Goal: Information Seeking & Learning: Find specific fact

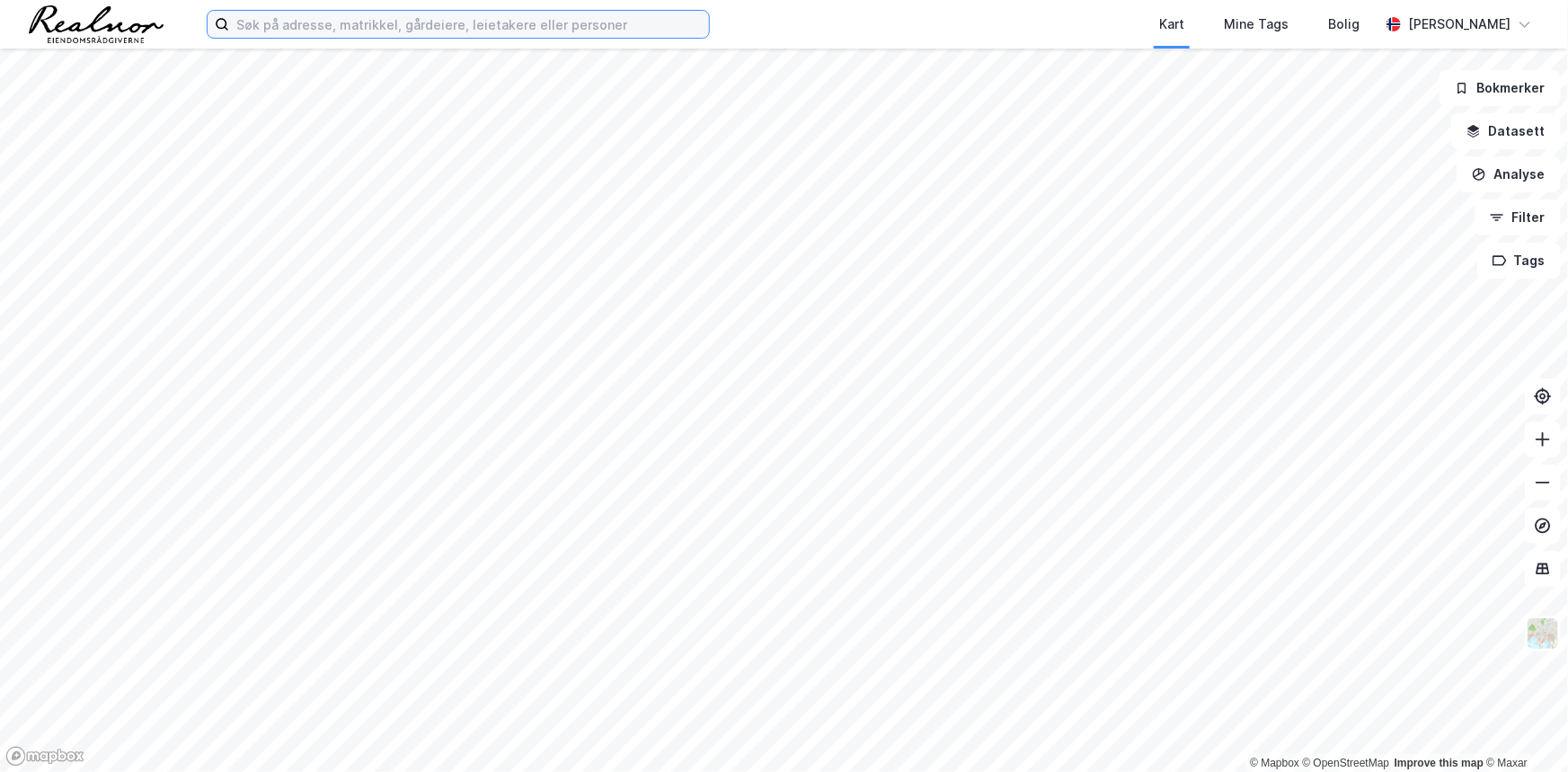
click at [565, 20] on input at bounding box center [468, 24] width 480 height 27
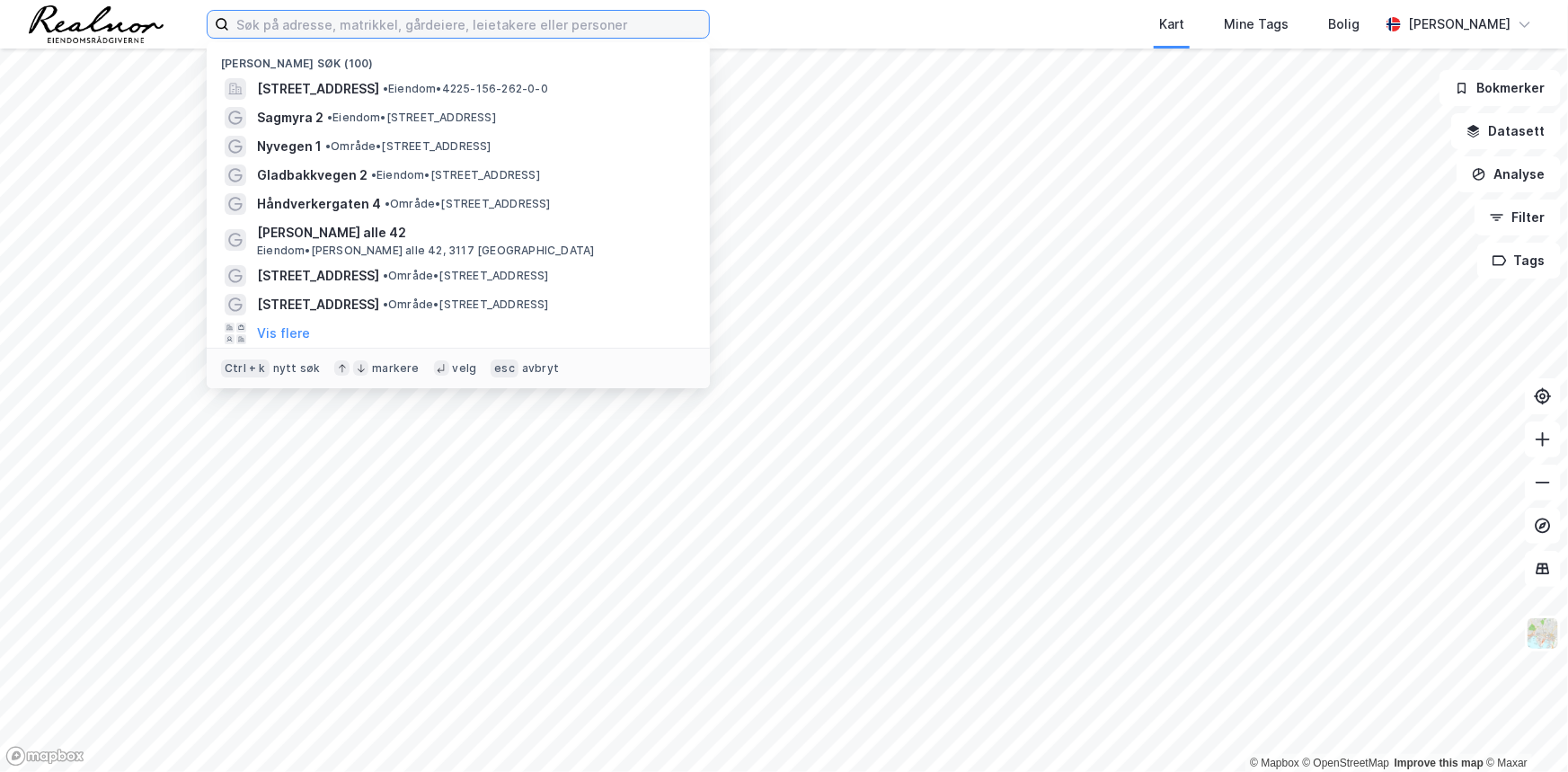
paste input "Skibåsen"
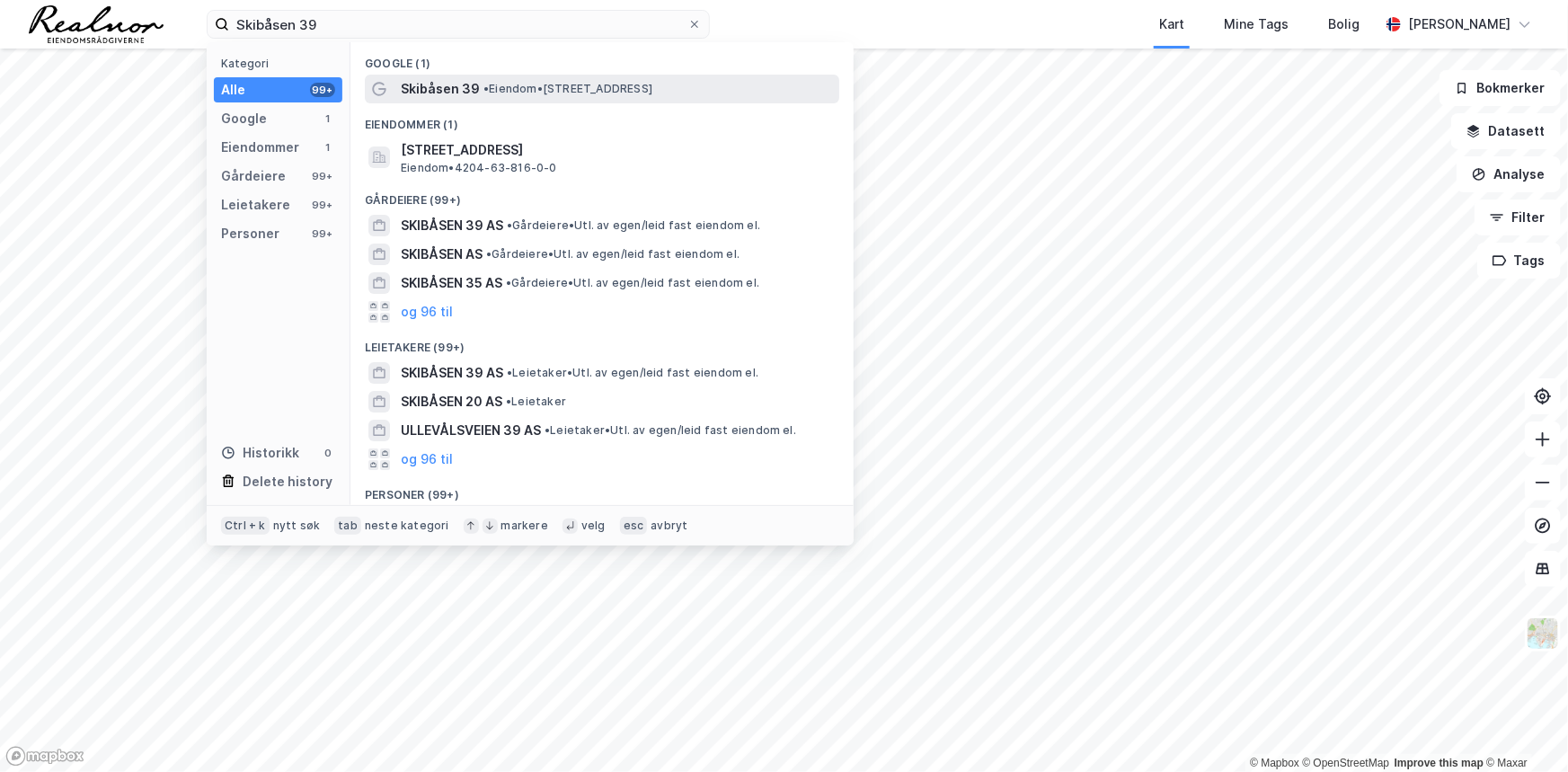
click at [597, 94] on span "• Eiendom • [STREET_ADDRESS]" at bounding box center [568, 89] width 169 height 14
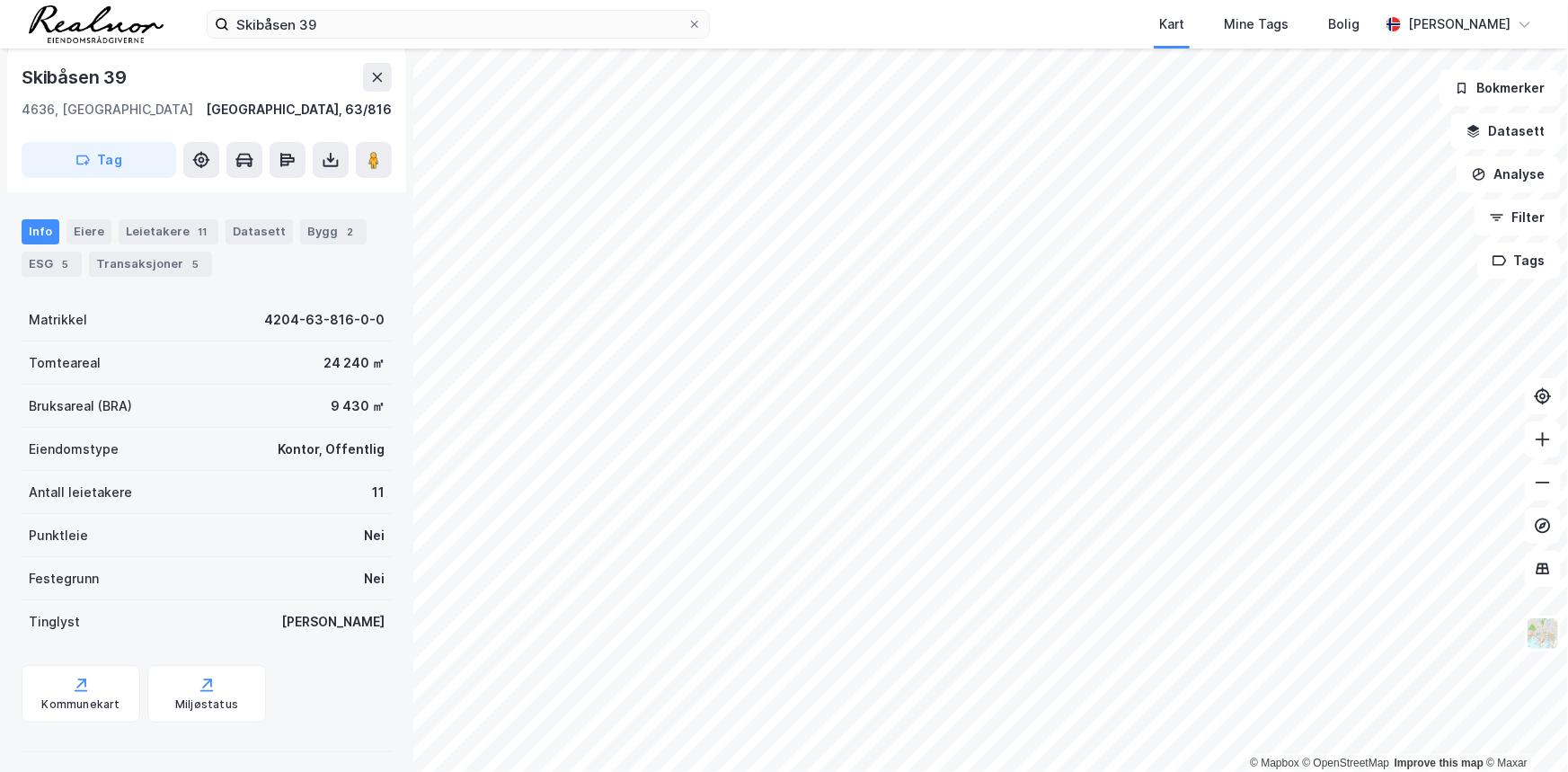
scroll to position [205, 0]
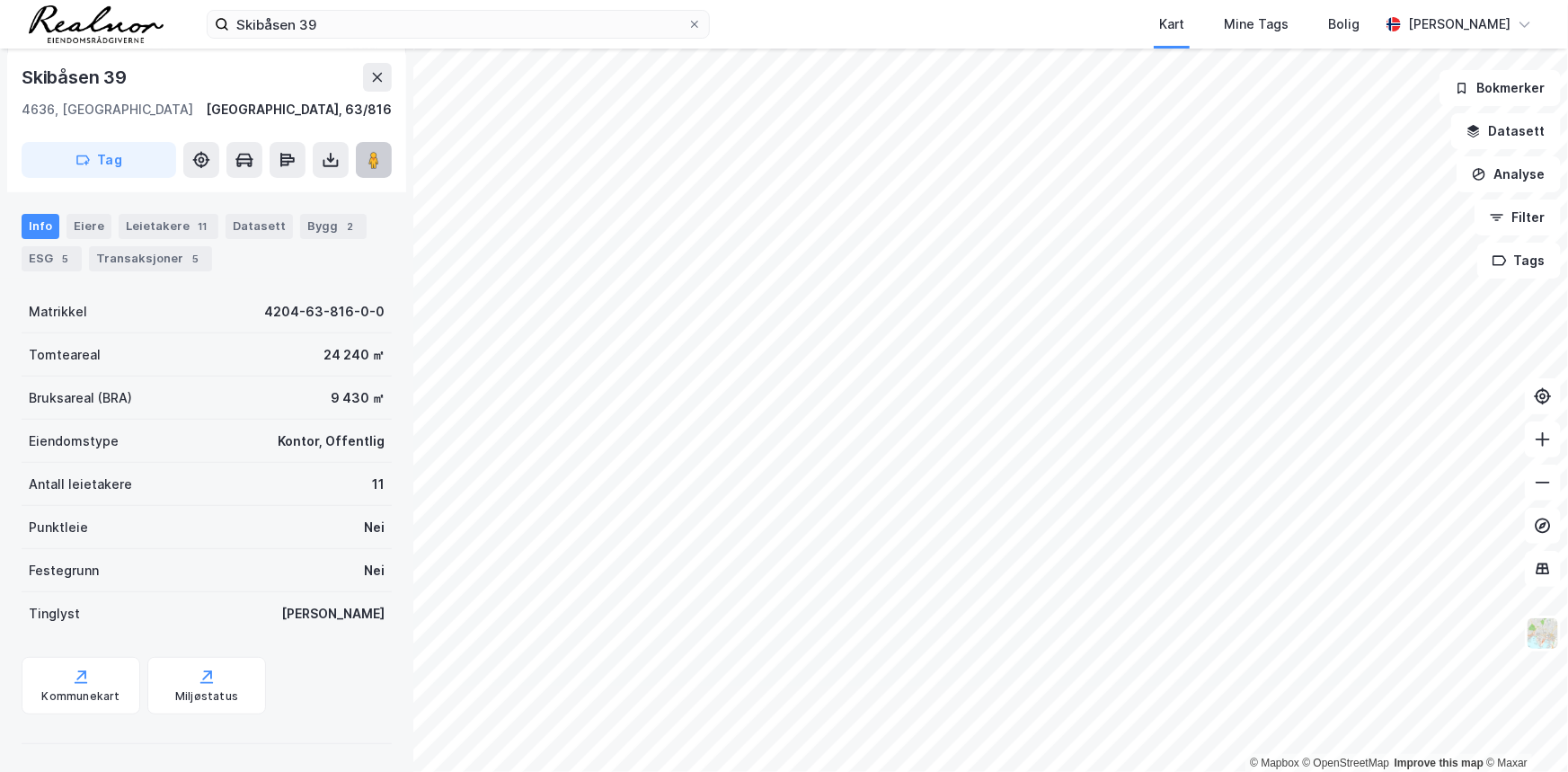
click at [382, 165] on icon at bounding box center [374, 160] width 18 height 18
click at [378, 153] on image at bounding box center [374, 160] width 11 height 18
click at [306, 28] on input "Skibåsen 39" at bounding box center [458, 24] width 458 height 27
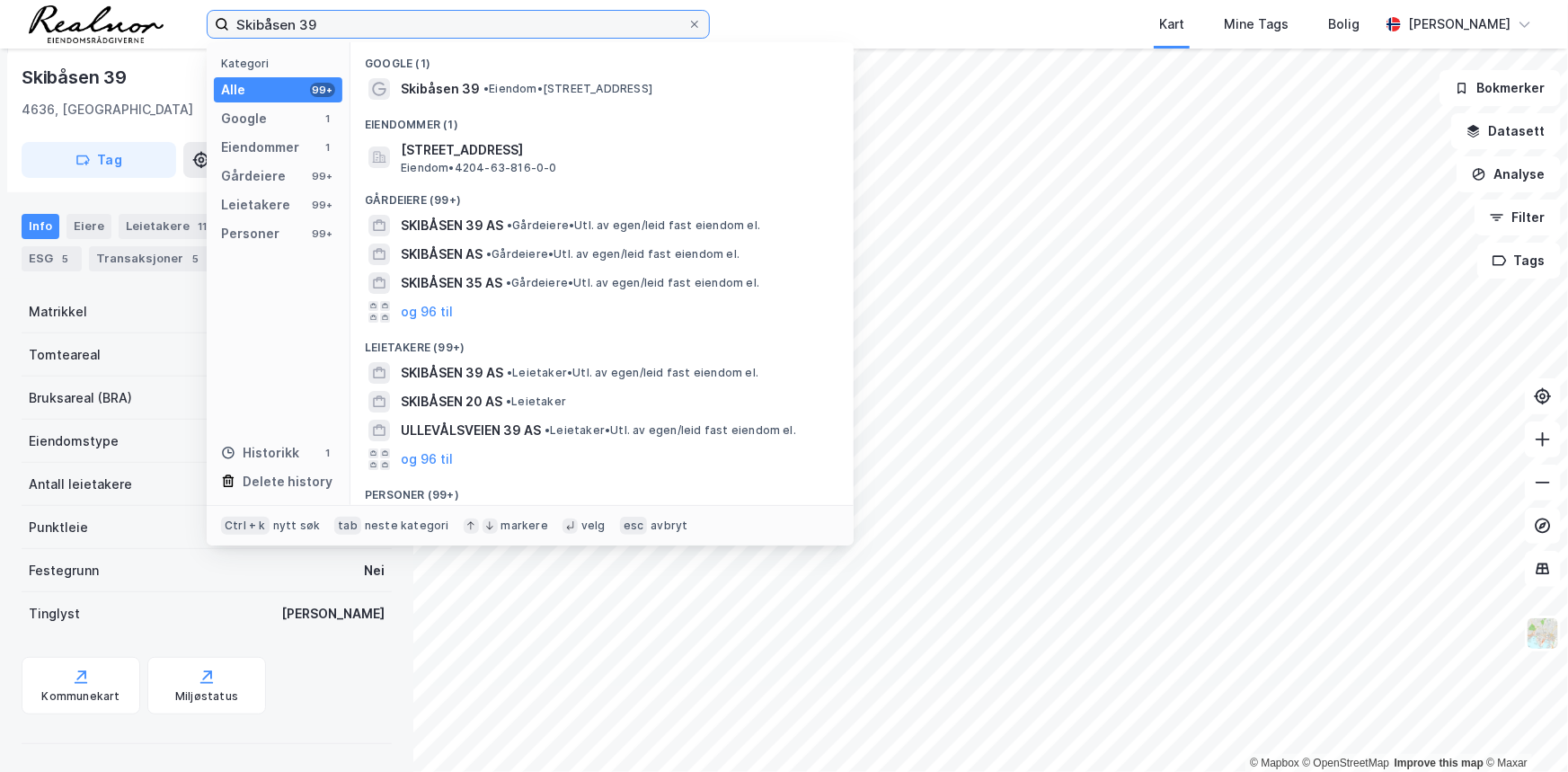
click at [306, 28] on input "Skibåsen 39" at bounding box center [458, 24] width 458 height 27
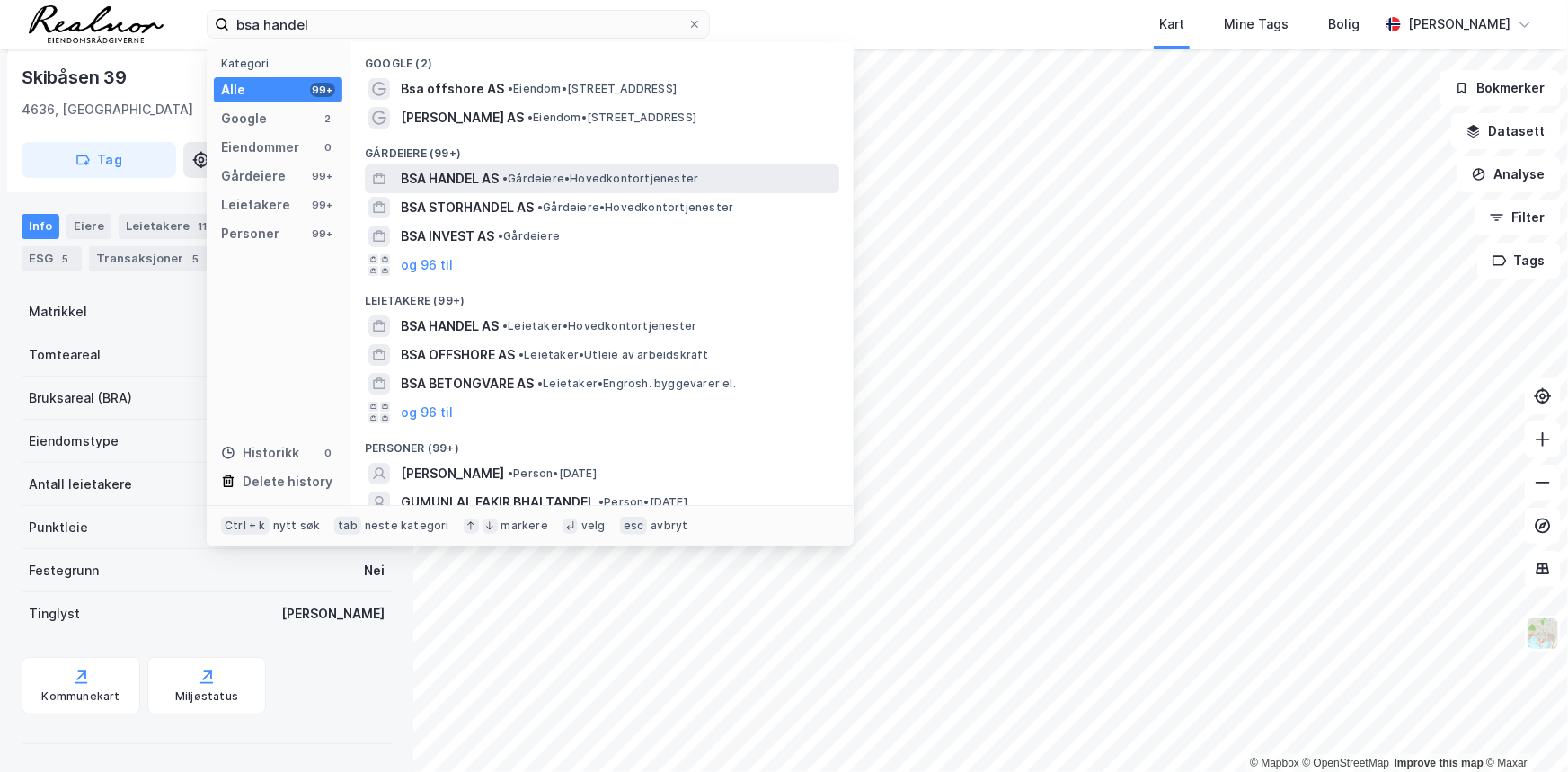
click at [748, 174] on div "BSA HANDEL AS • Gårdeiere • Hovedkontortjenester" at bounding box center [618, 179] width 435 height 22
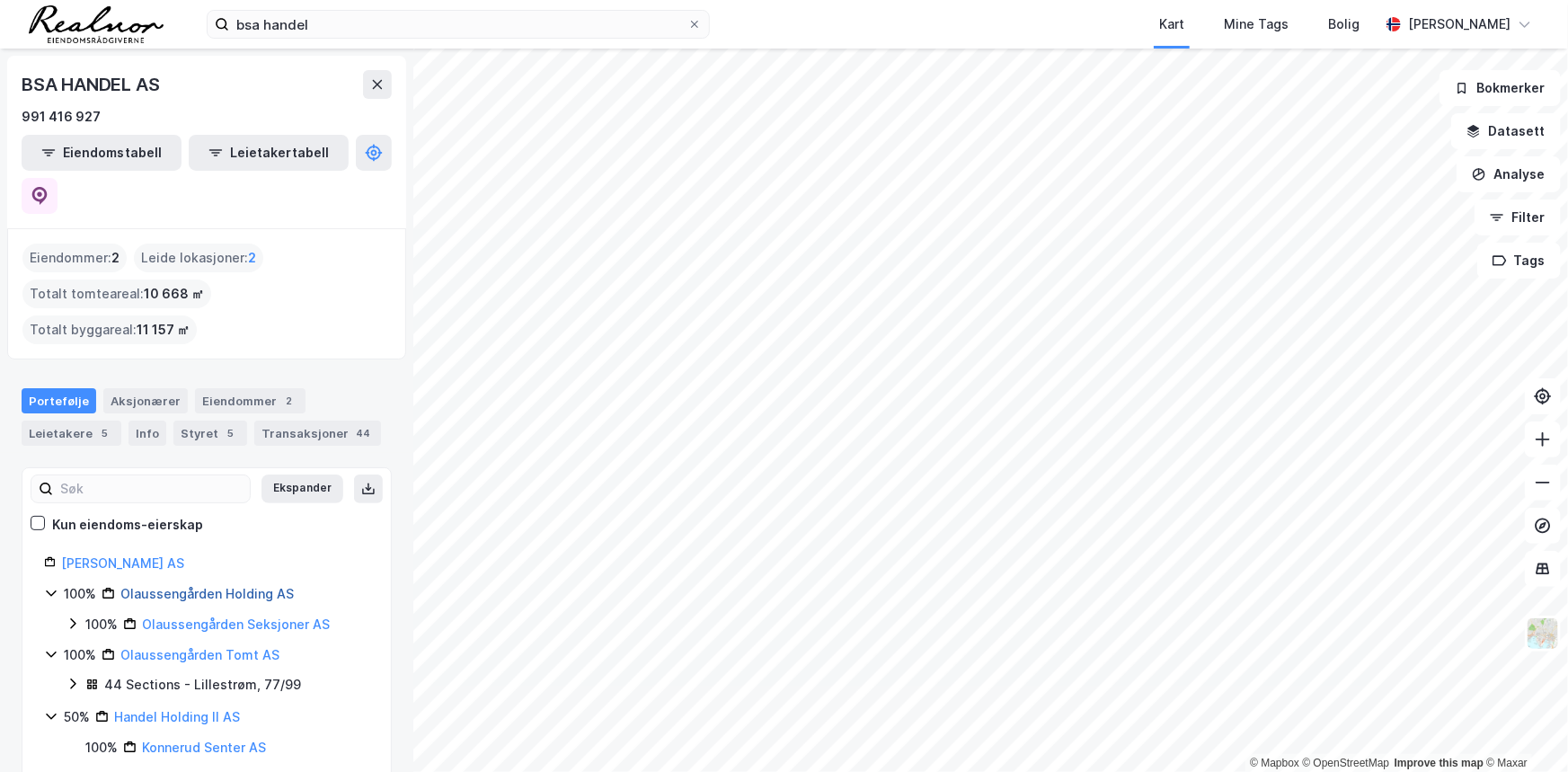
click at [214, 586] on link "Olaussengården Holding AS" at bounding box center [207, 593] width 174 height 15
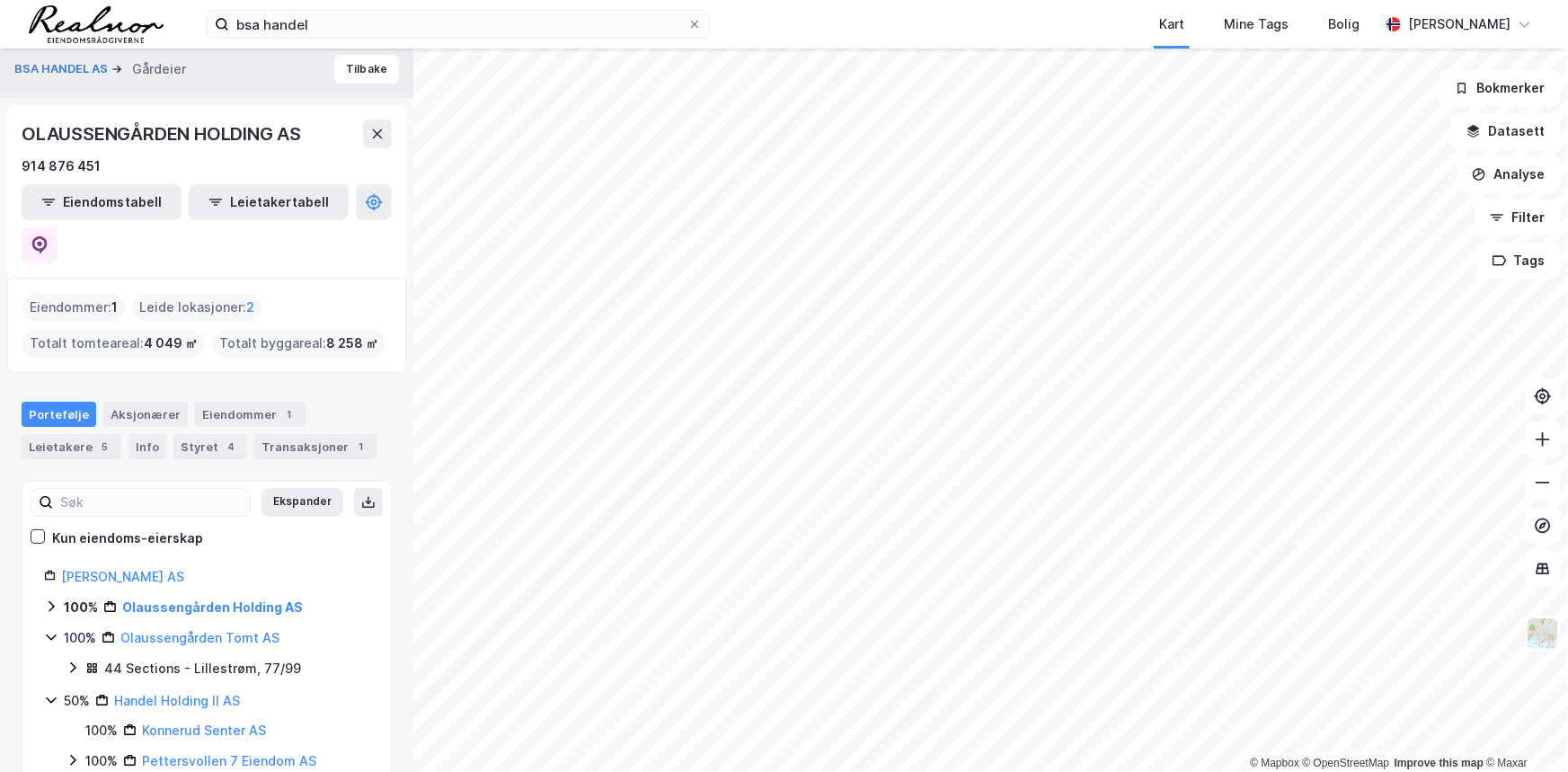
scroll to position [9, 0]
click at [153, 692] on link "Handel Holding II AS" at bounding box center [177, 699] width 126 height 15
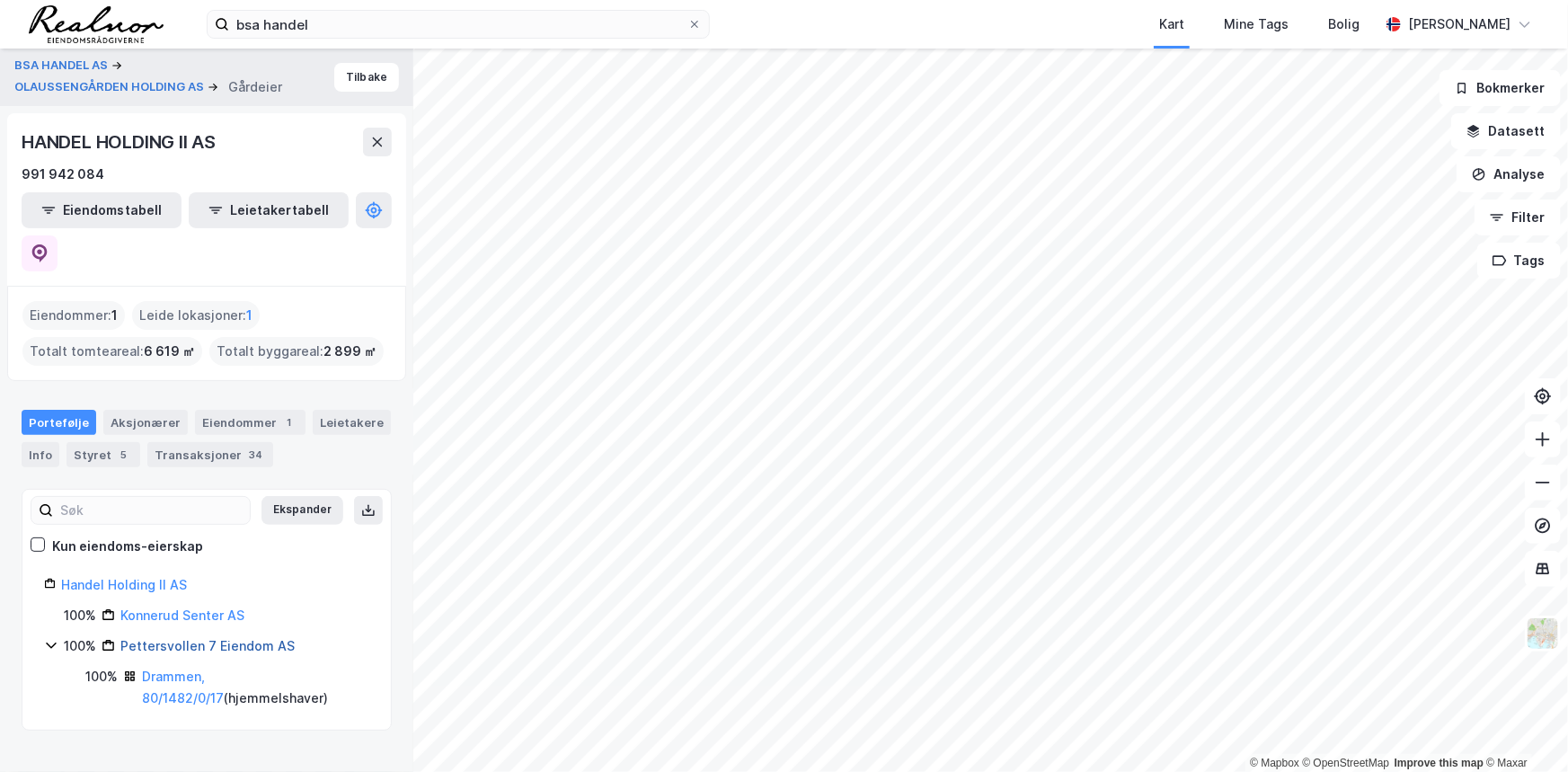
click at [239, 638] on link "Pettersvollen 7 Eiendom AS" at bounding box center [208, 645] width 175 height 15
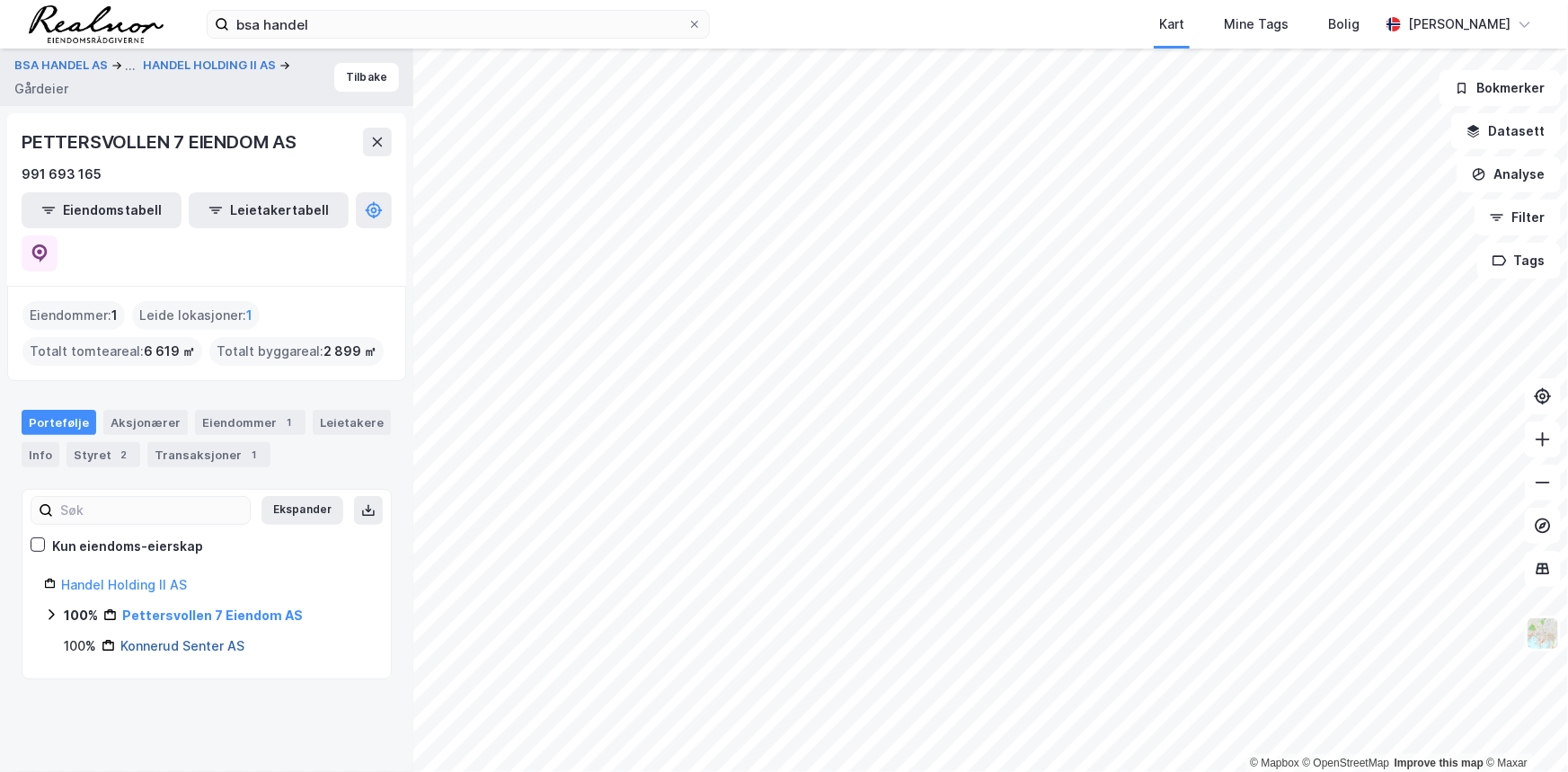
click at [178, 638] on link "Konnerud Senter AS" at bounding box center [183, 645] width 124 height 15
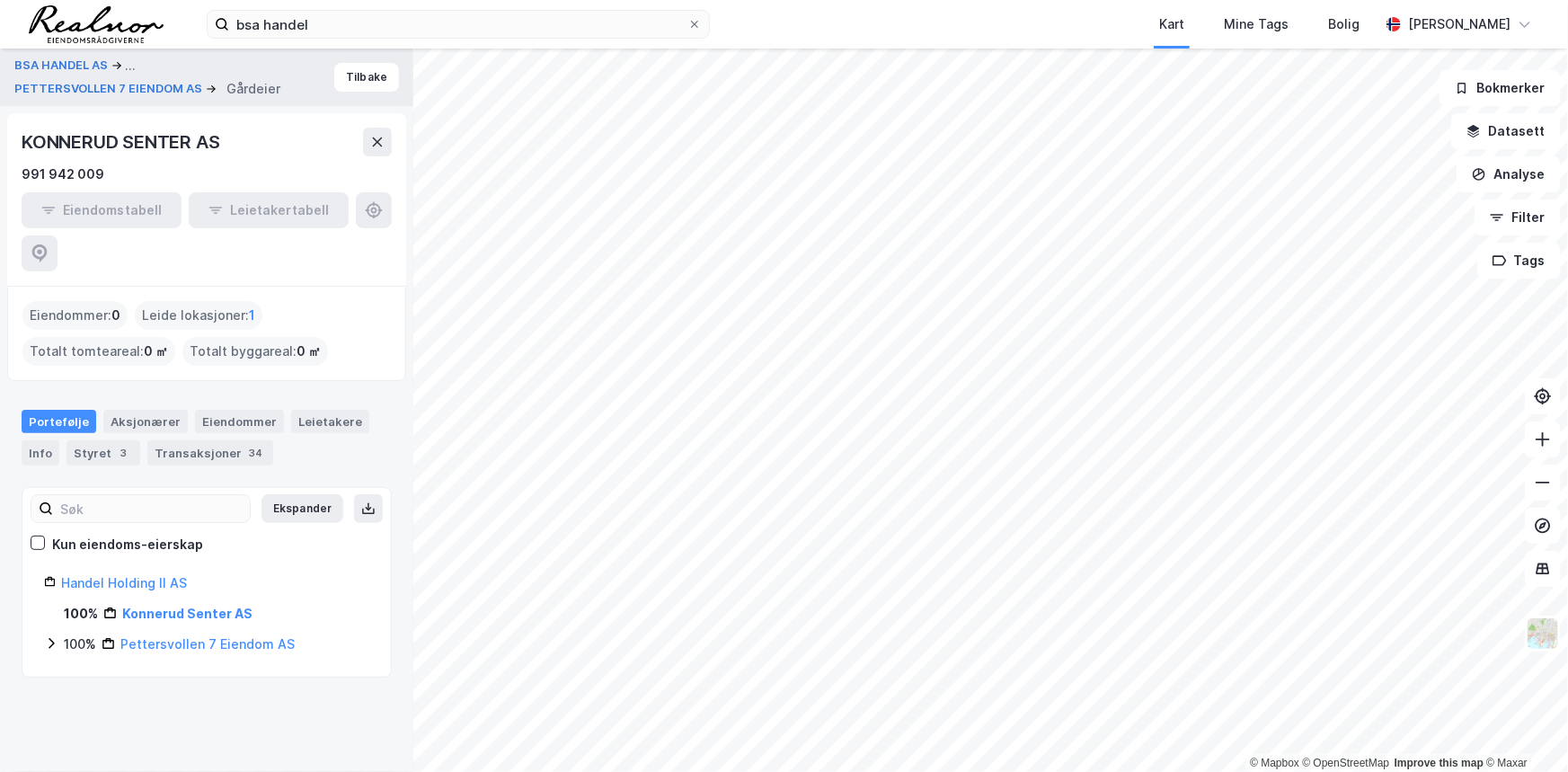
click at [57, 139] on div "KONNERUD SENTER AS" at bounding box center [122, 142] width 201 height 29
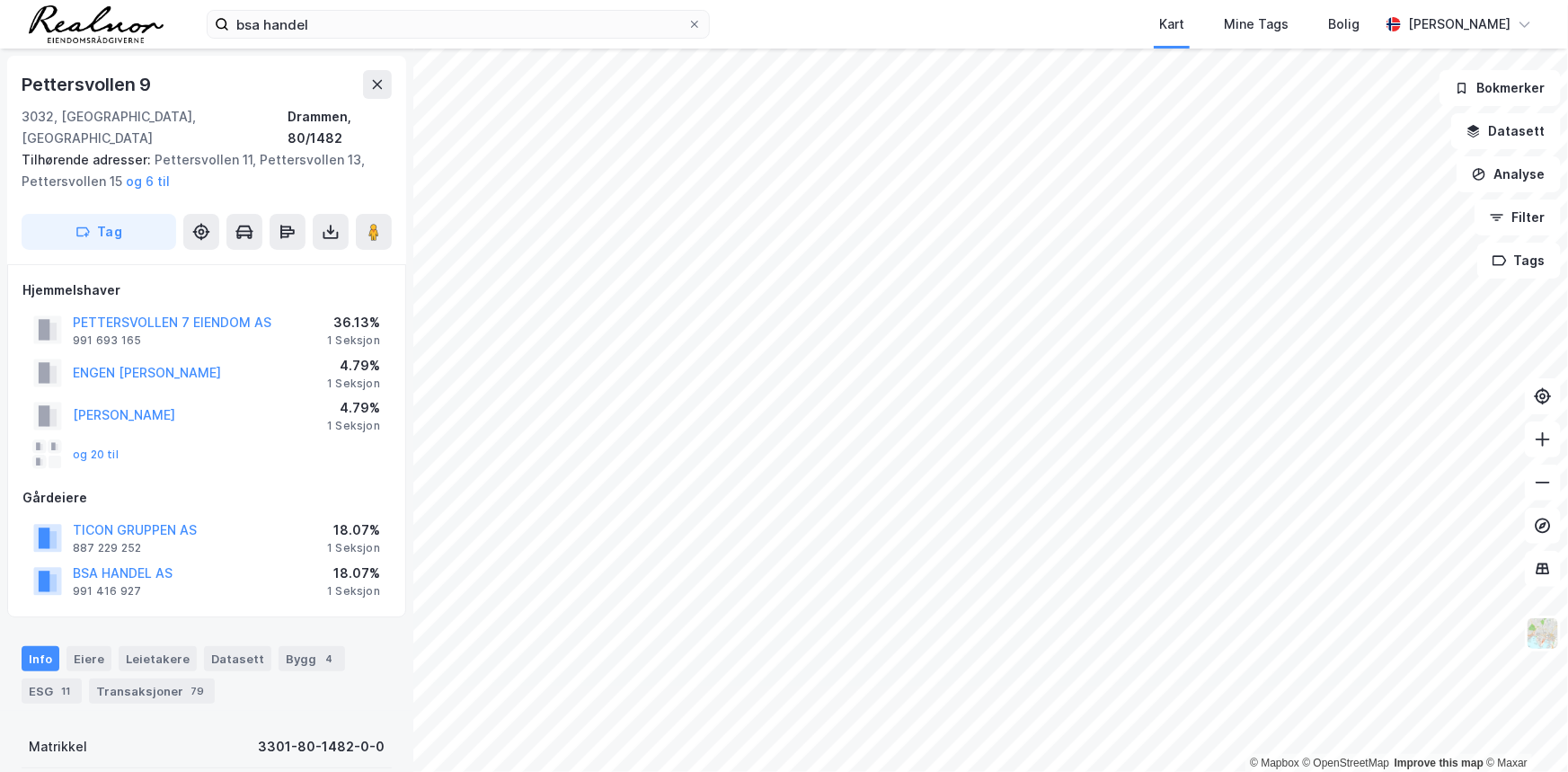
scroll to position [205, 0]
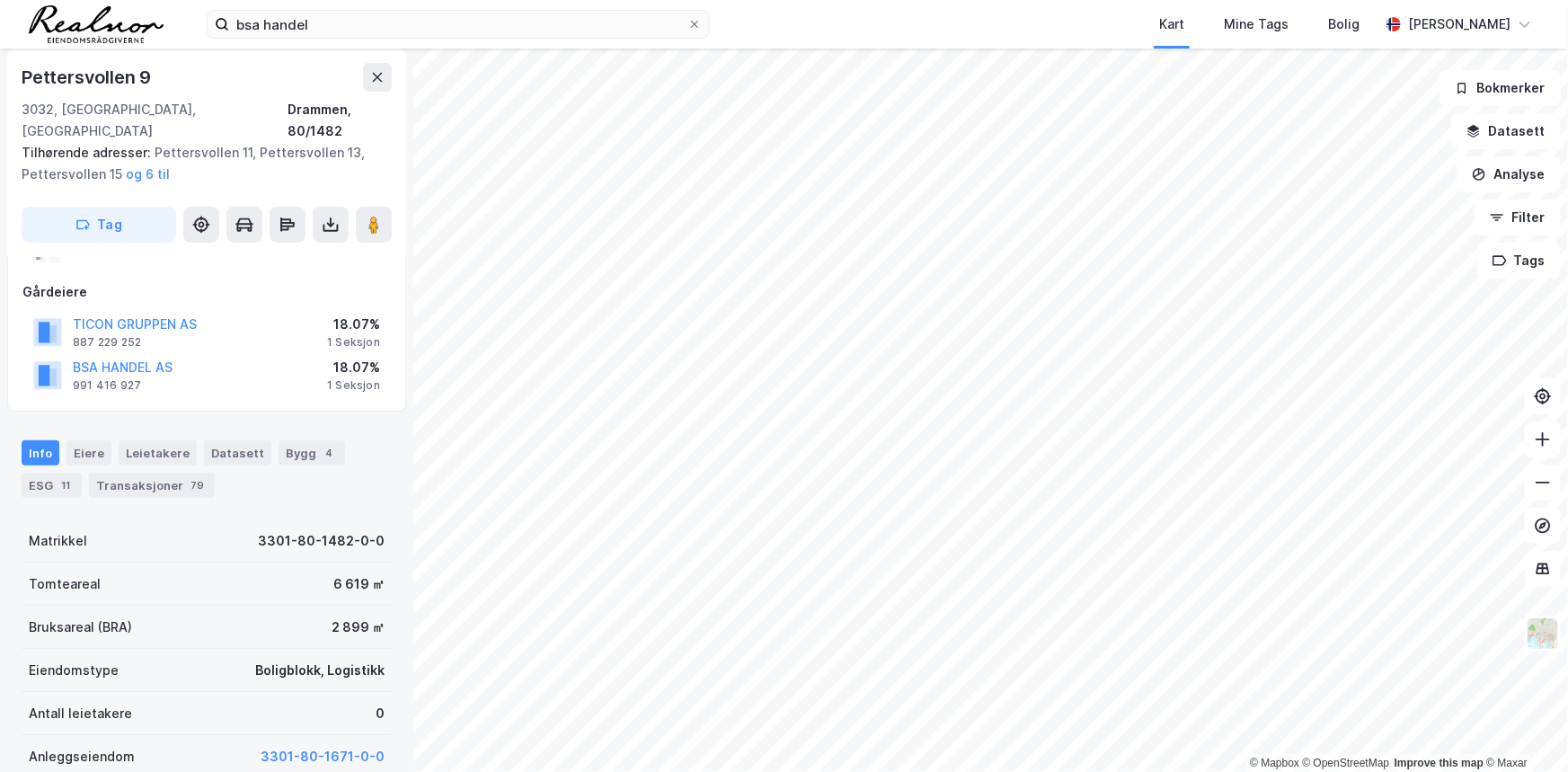
click at [1049, 399] on div "© Mapbox © OpenStreetMap Improve this map © [PERSON_NAME] 9 [GEOGRAPHIC_DATA], …" at bounding box center [784, 410] width 1568 height 723
click at [377, 215] on image at bounding box center [374, 224] width 11 height 18
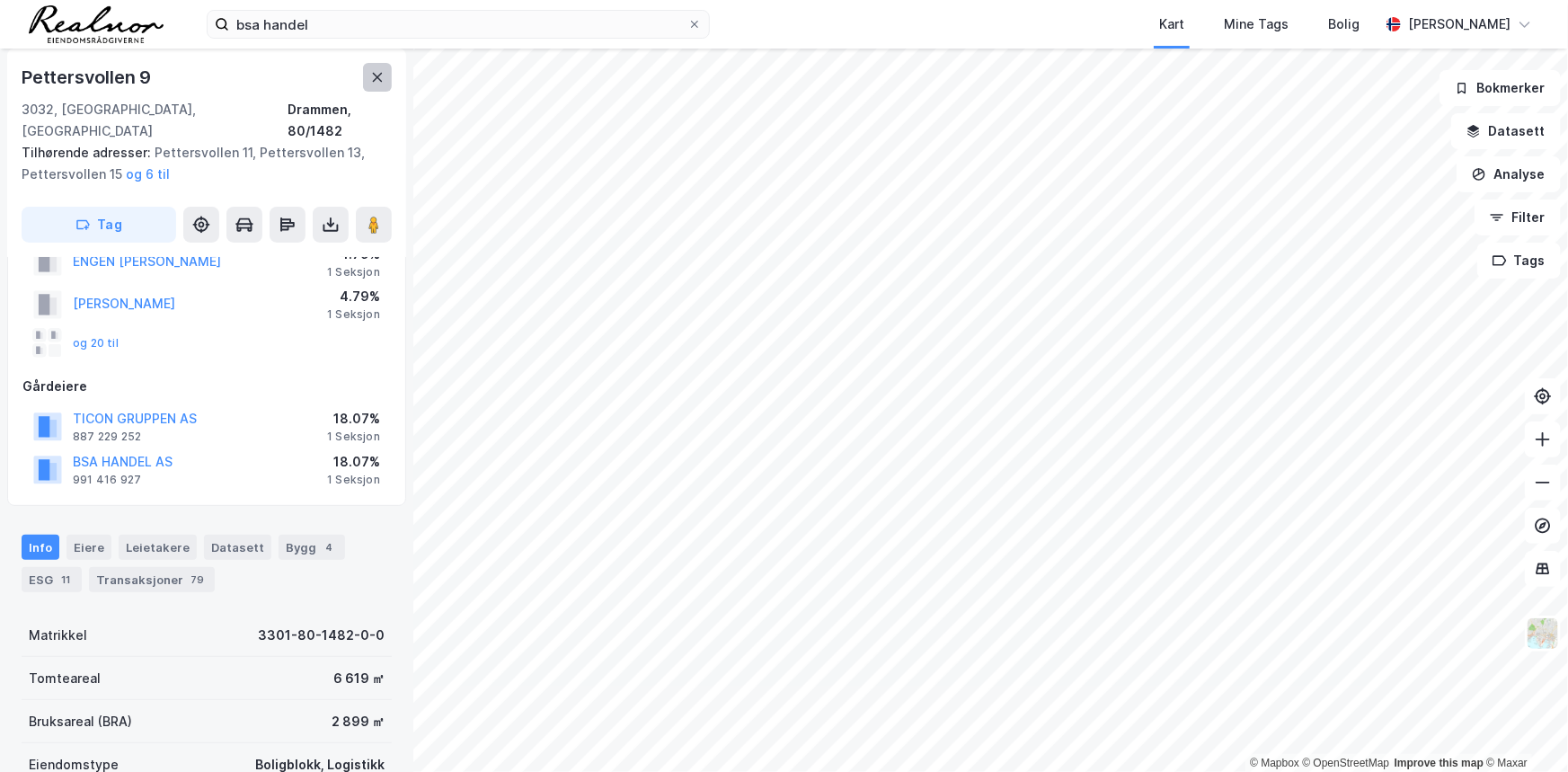
click at [376, 73] on icon at bounding box center [377, 77] width 14 height 14
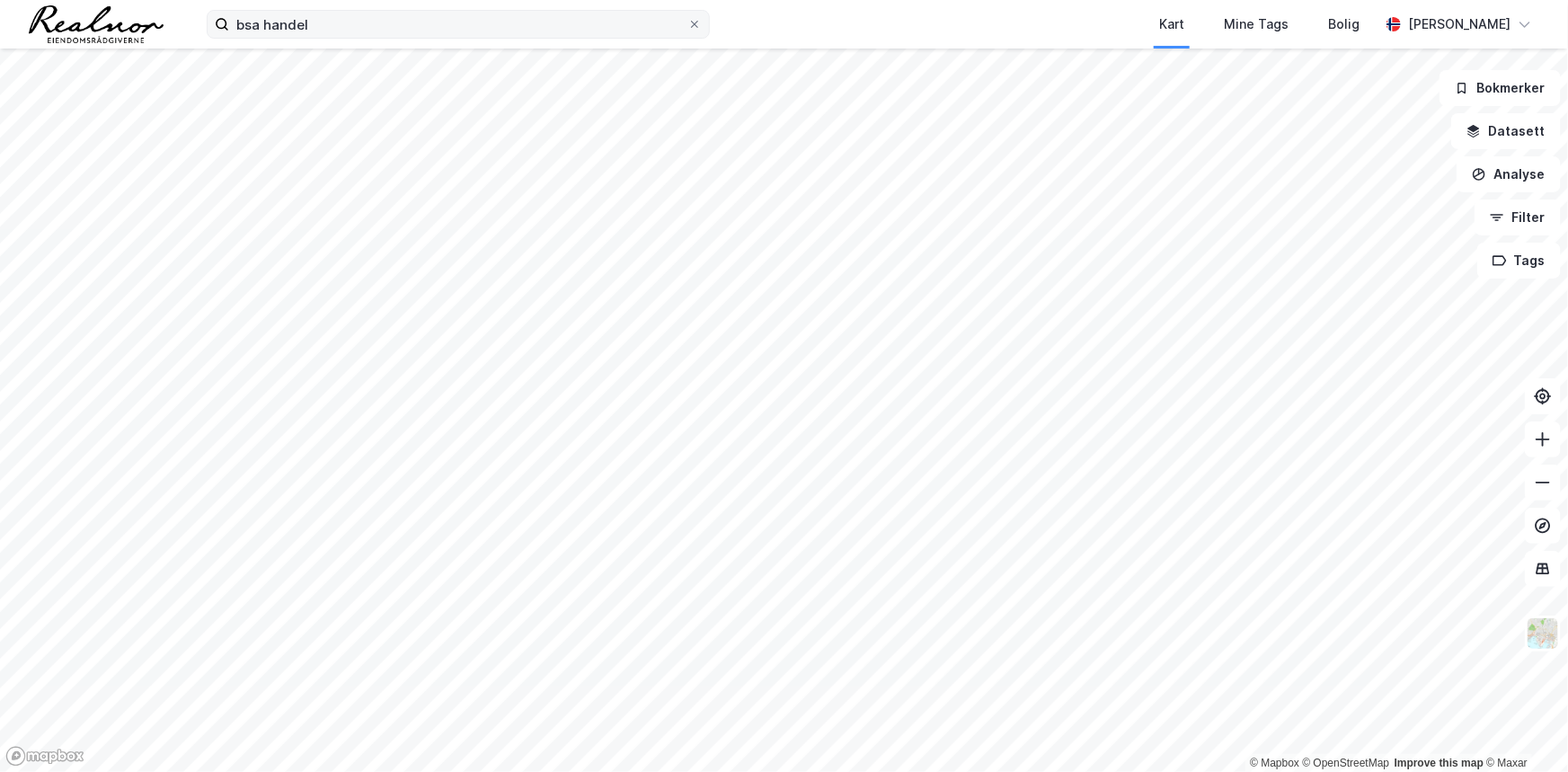
click at [331, 40] on div "bsa handel Kart Mine Tags Bolig [PERSON_NAME]" at bounding box center [784, 24] width 1568 height 49
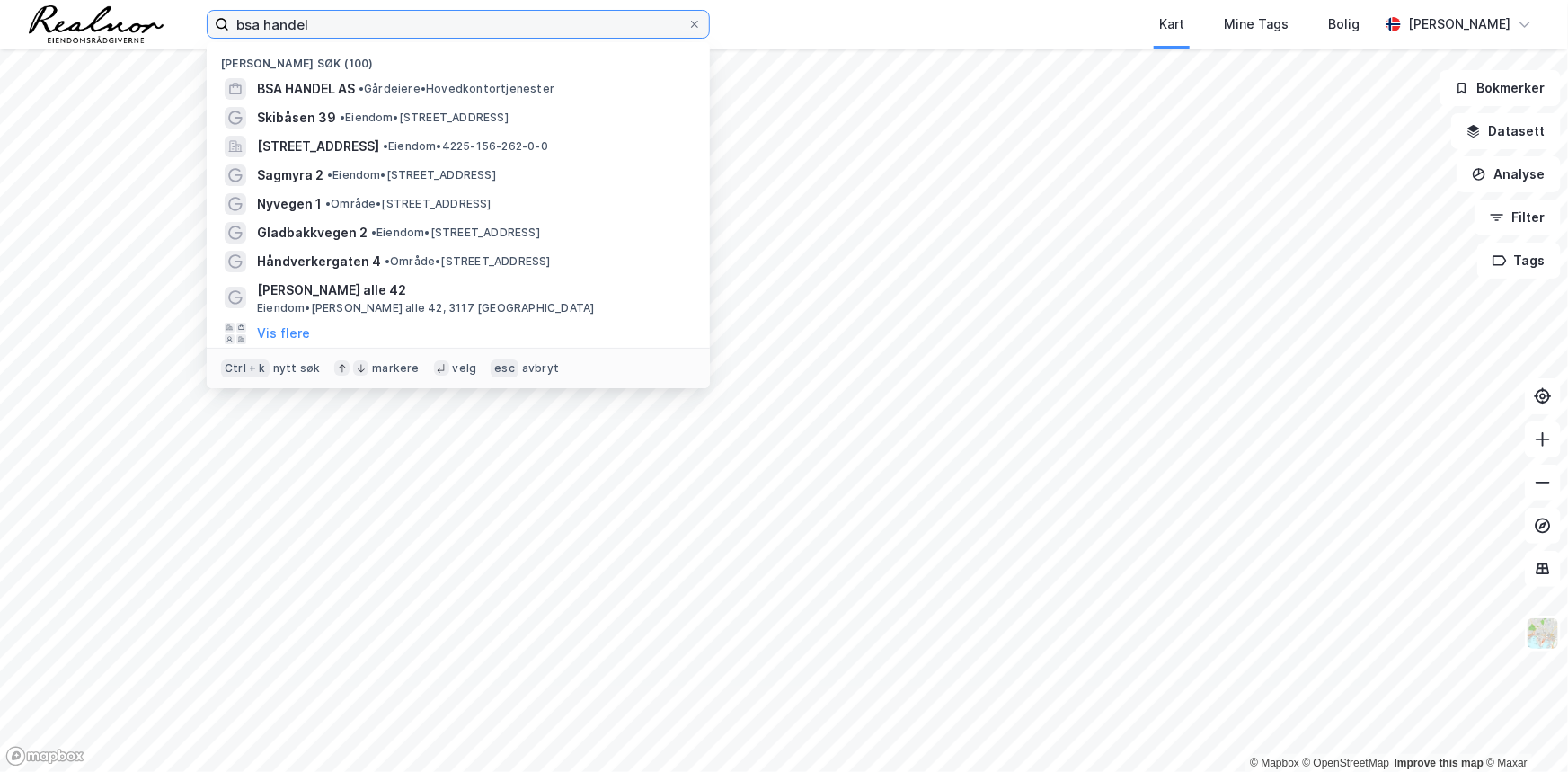
click at [350, 25] on input "bsa handel" at bounding box center [458, 24] width 458 height 27
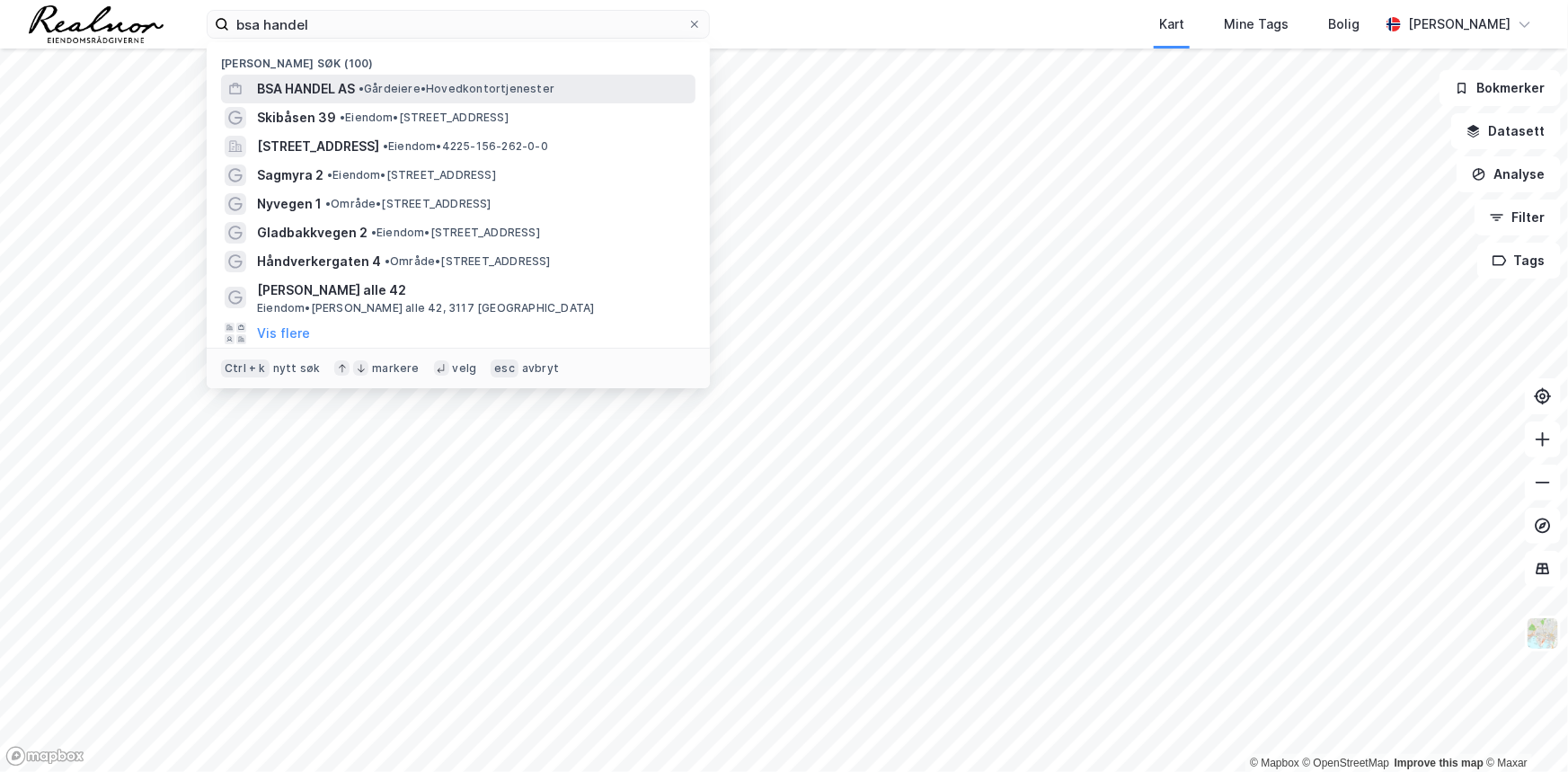
click at [314, 83] on span "BSA HANDEL AS" at bounding box center [305, 89] width 98 height 22
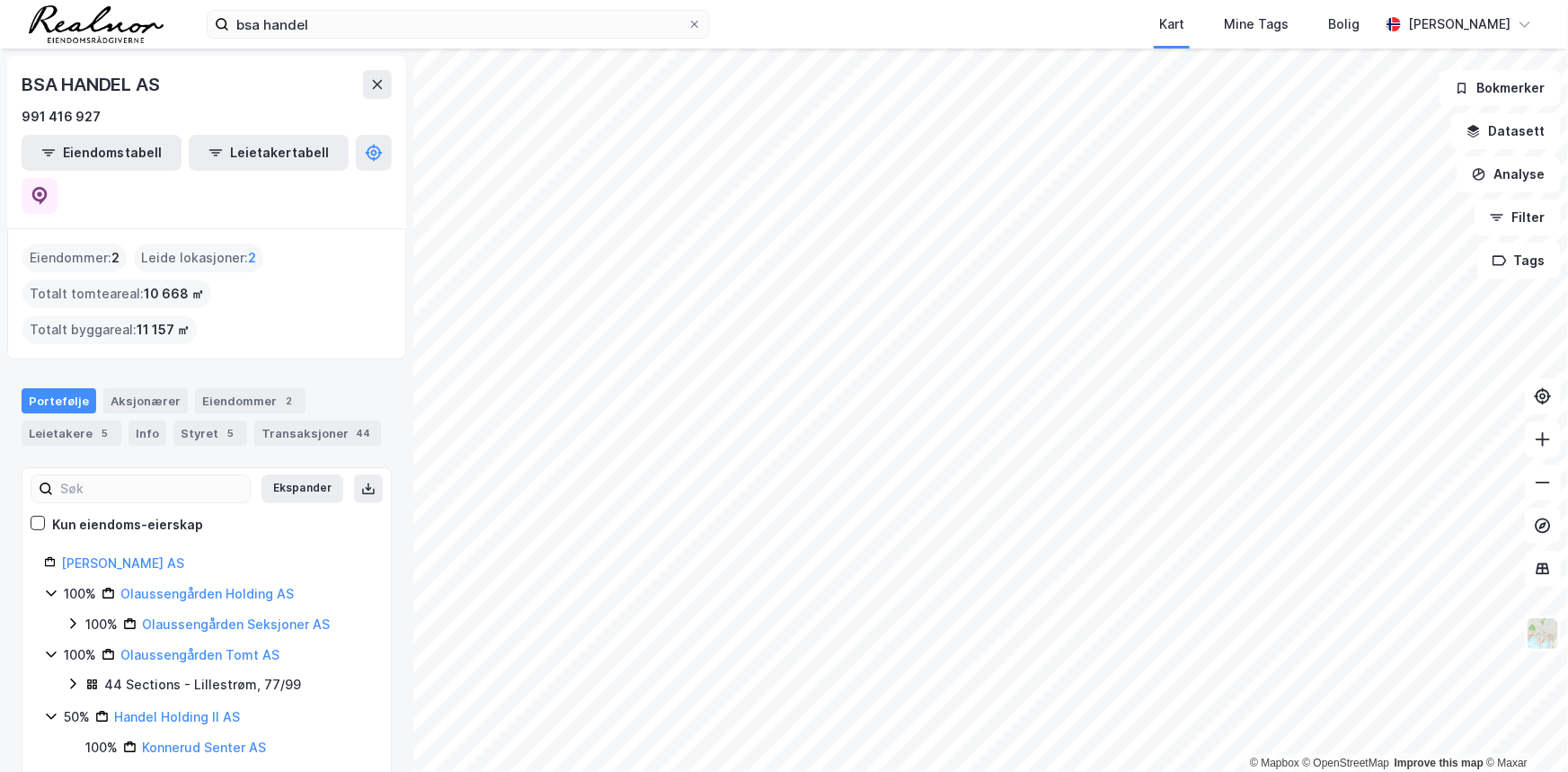
click at [207, 770] on link "Pettersvollen 7 Eiendom AS" at bounding box center [230, 777] width 175 height 15
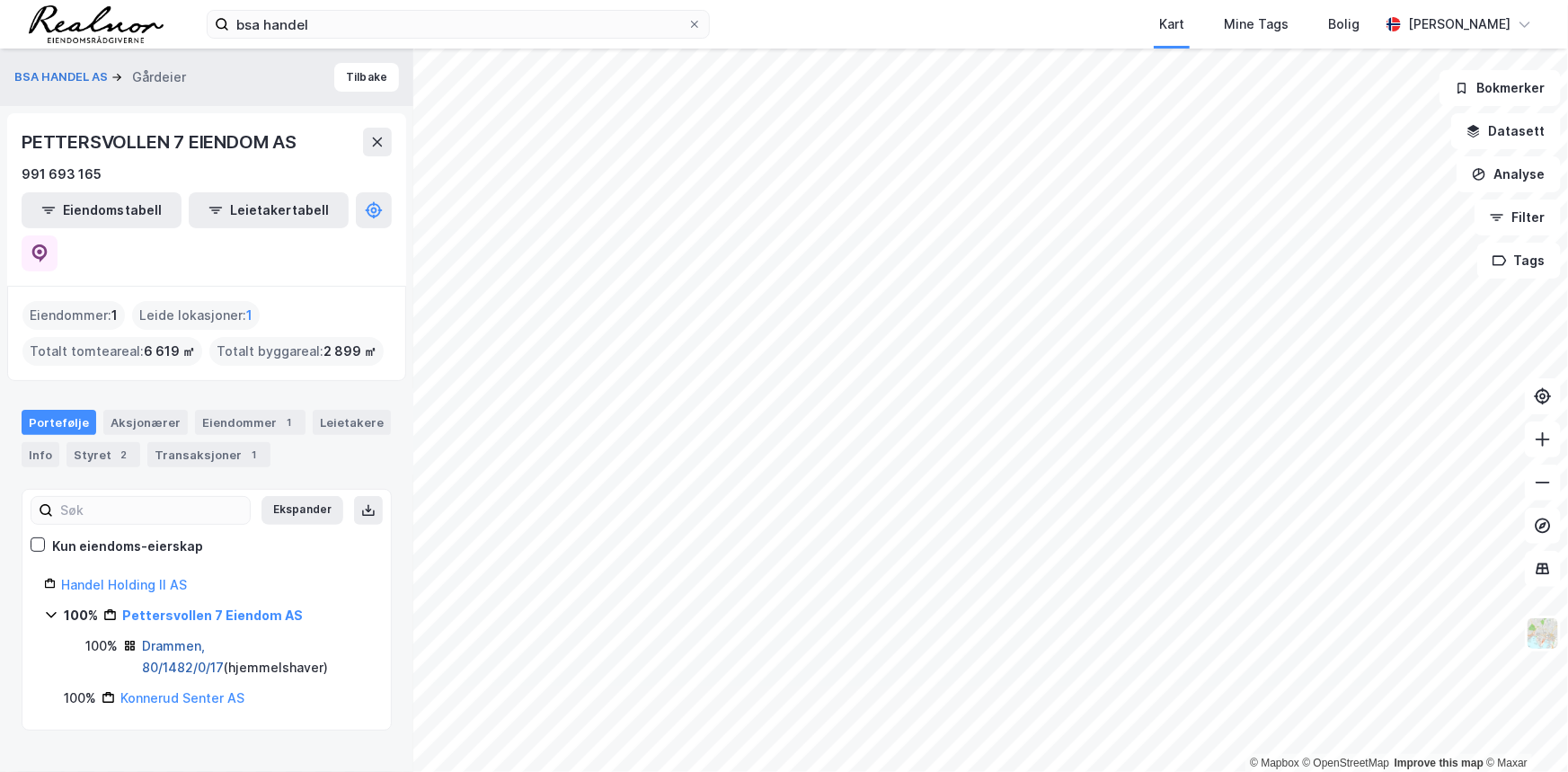
click at [179, 638] on link "Drammen, 80/1482/0/17" at bounding box center [183, 656] width 82 height 37
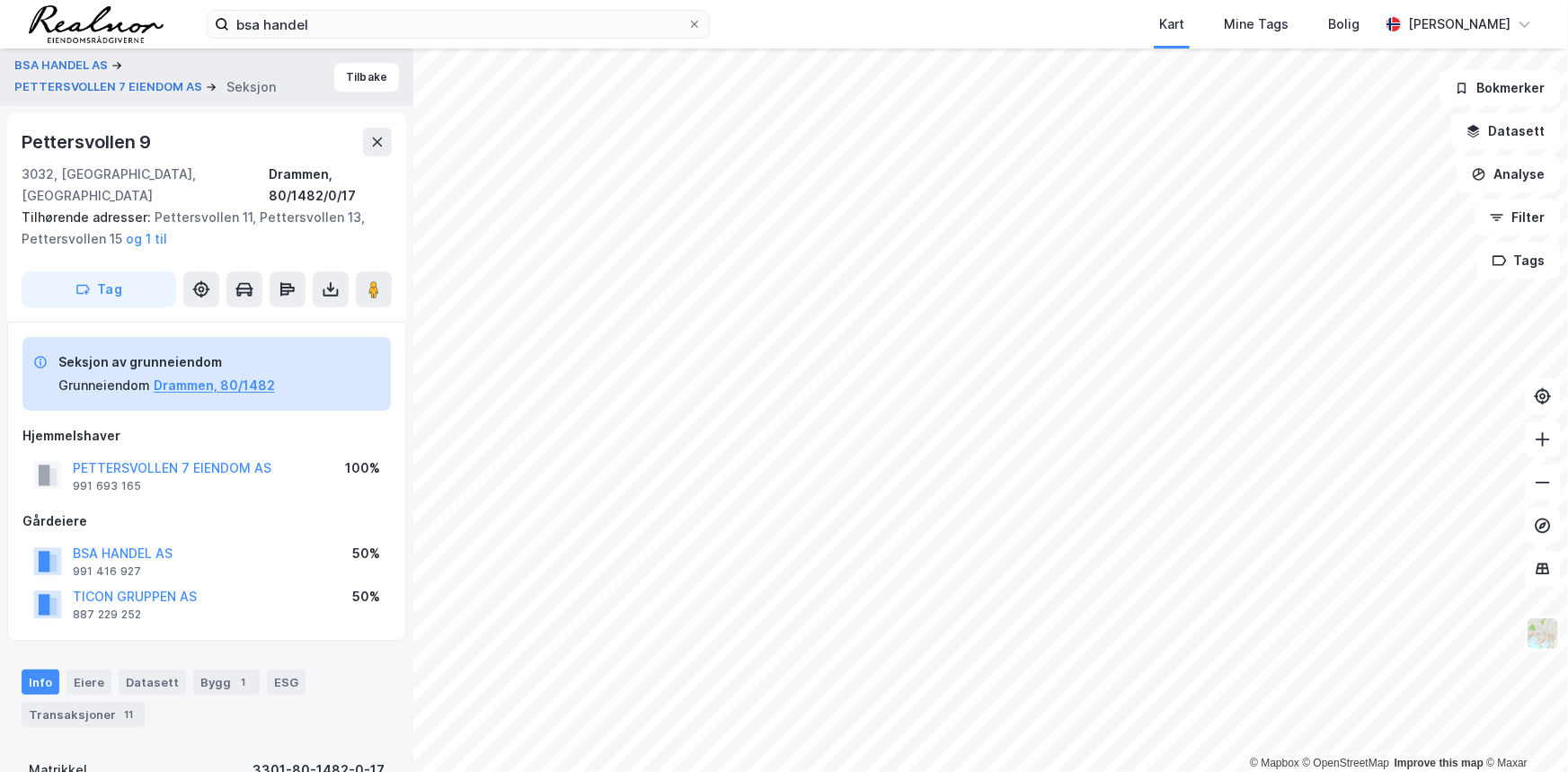
scroll to position [112, 0]
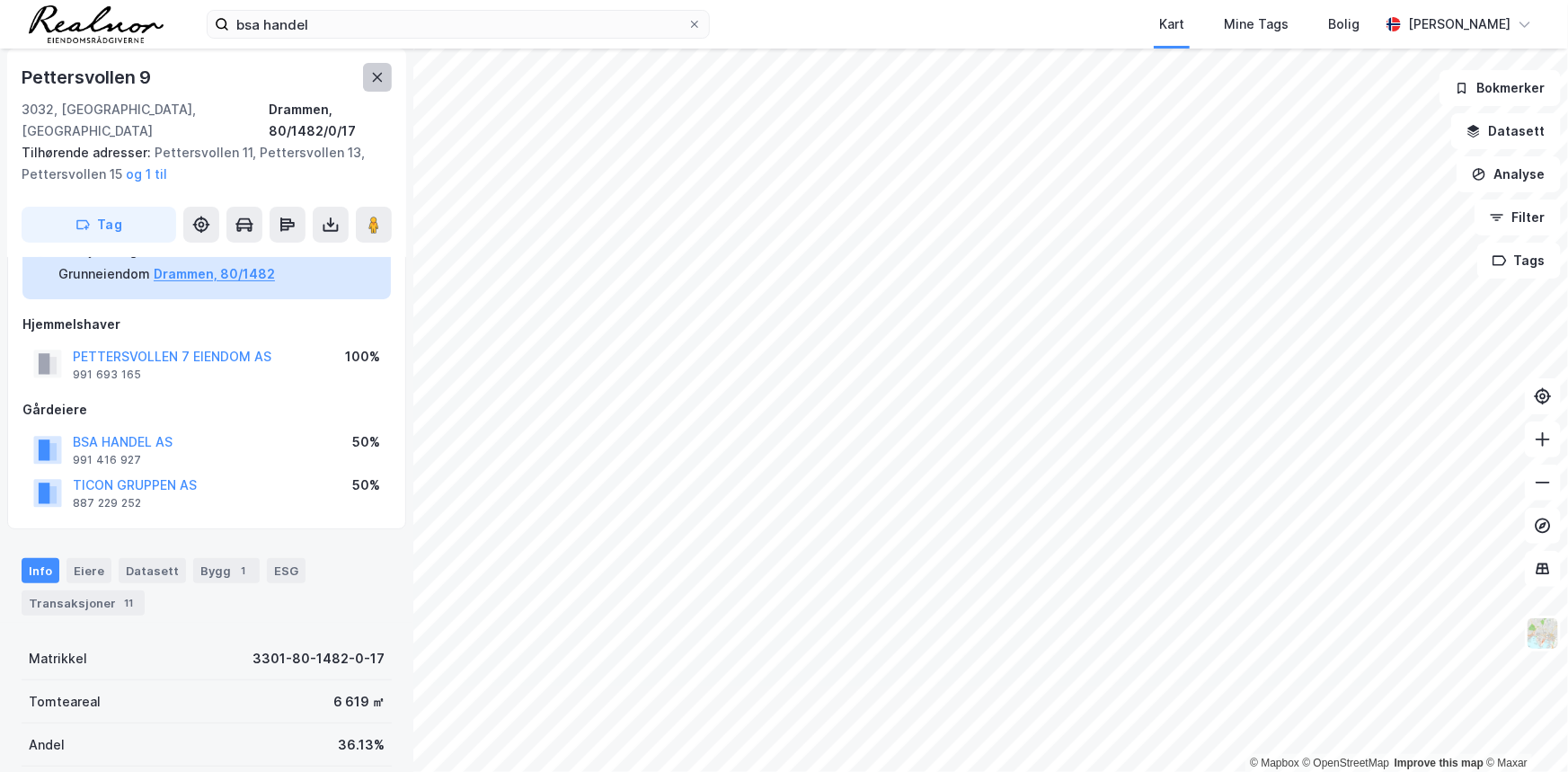
click at [375, 66] on button at bounding box center [377, 77] width 29 height 29
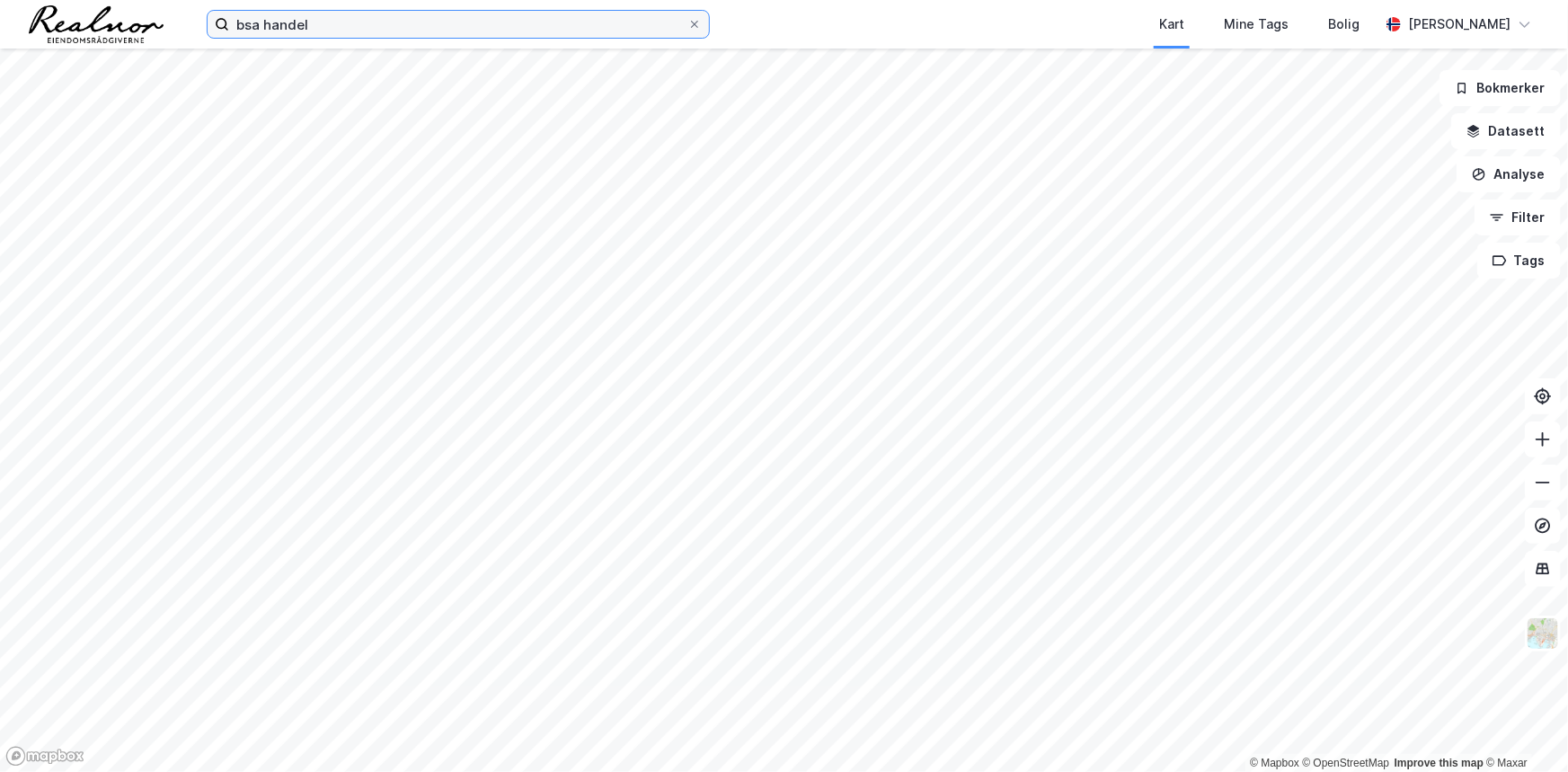
click at [389, 31] on input "bsa handel" at bounding box center [458, 24] width 458 height 27
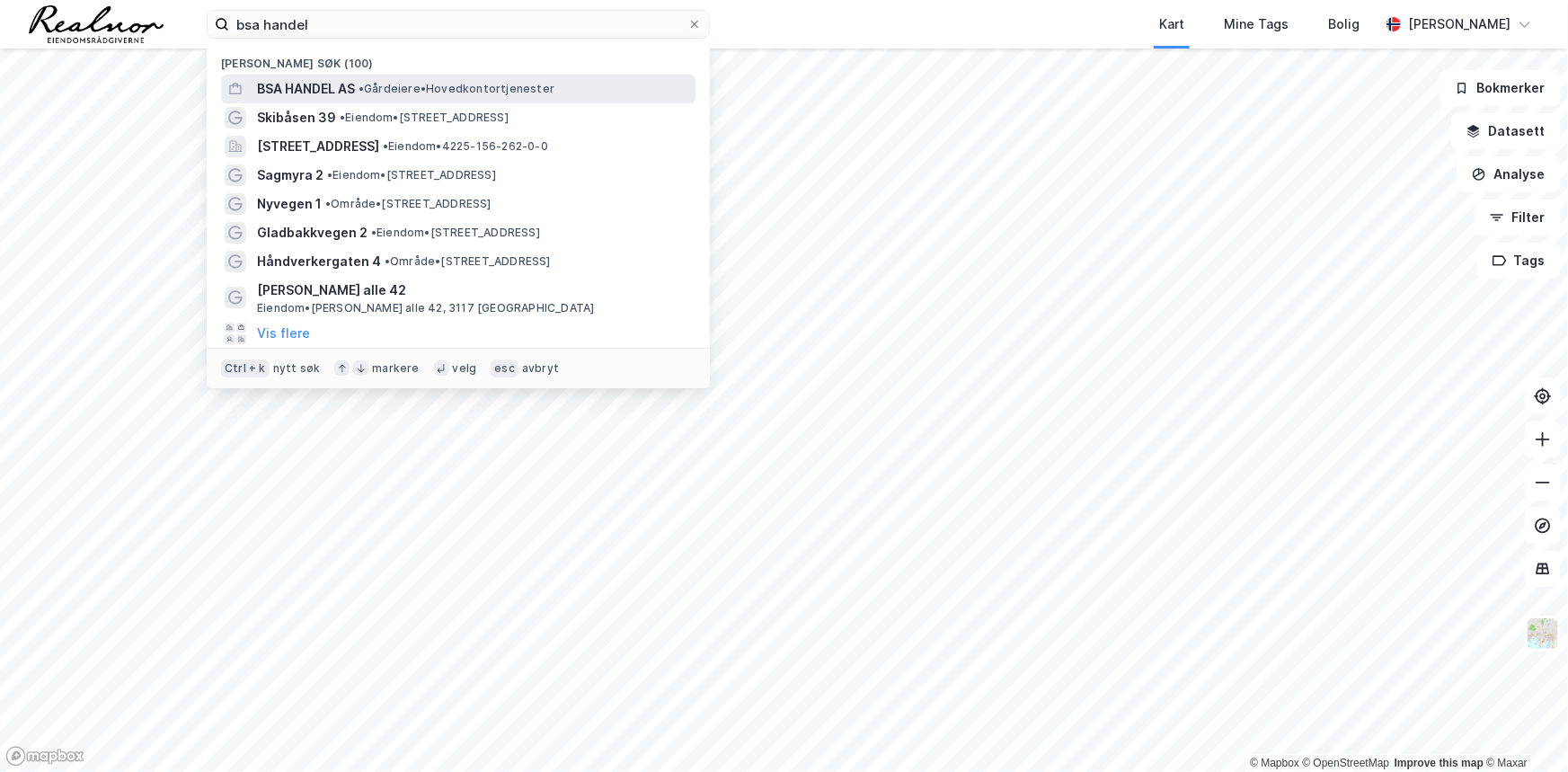
click at [347, 81] on span "BSA HANDEL AS" at bounding box center [305, 89] width 98 height 22
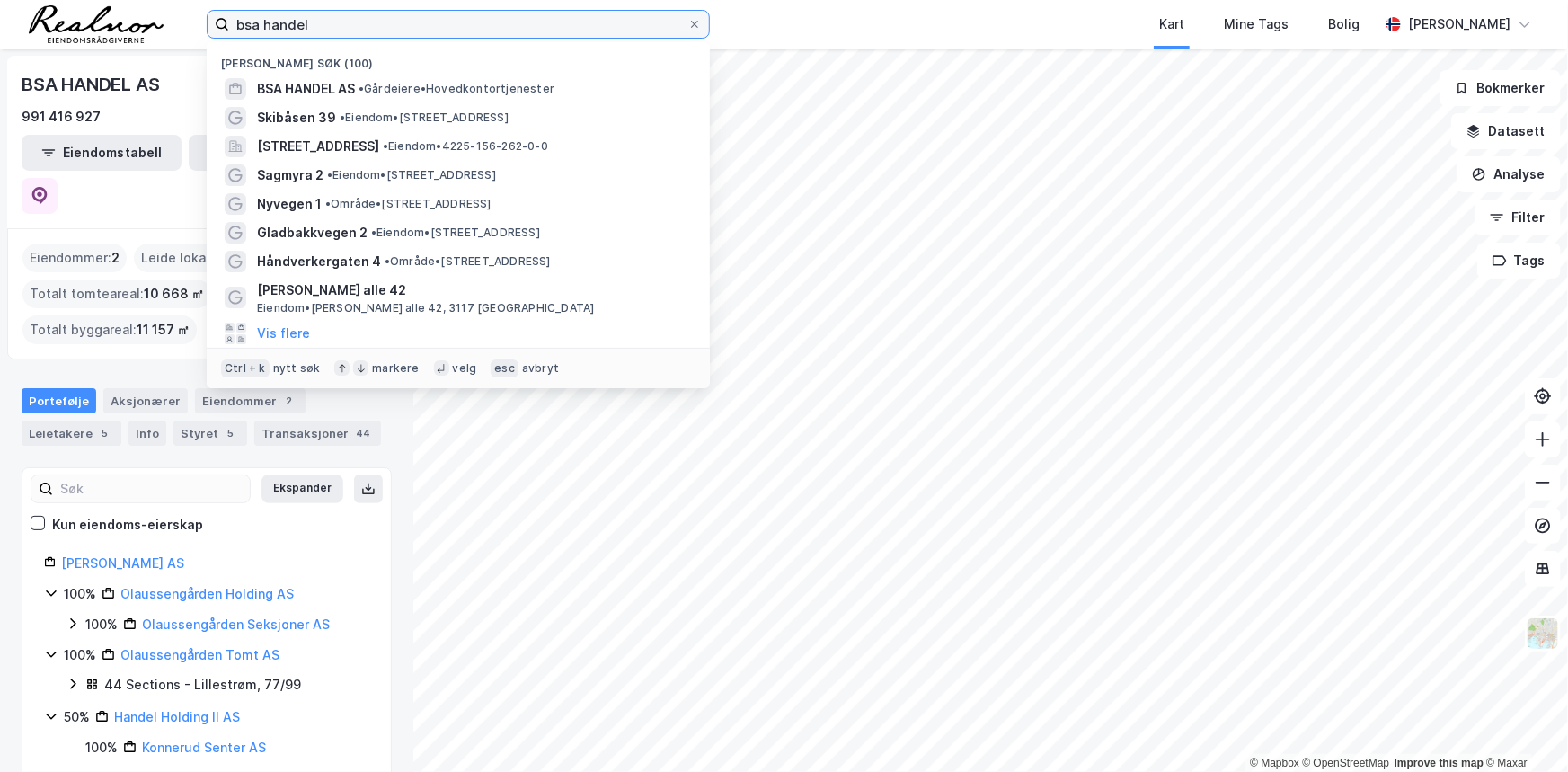
drag, startPoint x: 332, startPoint y: 32, endPoint x: 262, endPoint y: 35, distance: 70.1
click at [262, 35] on input "bsa handel" at bounding box center [458, 24] width 458 height 27
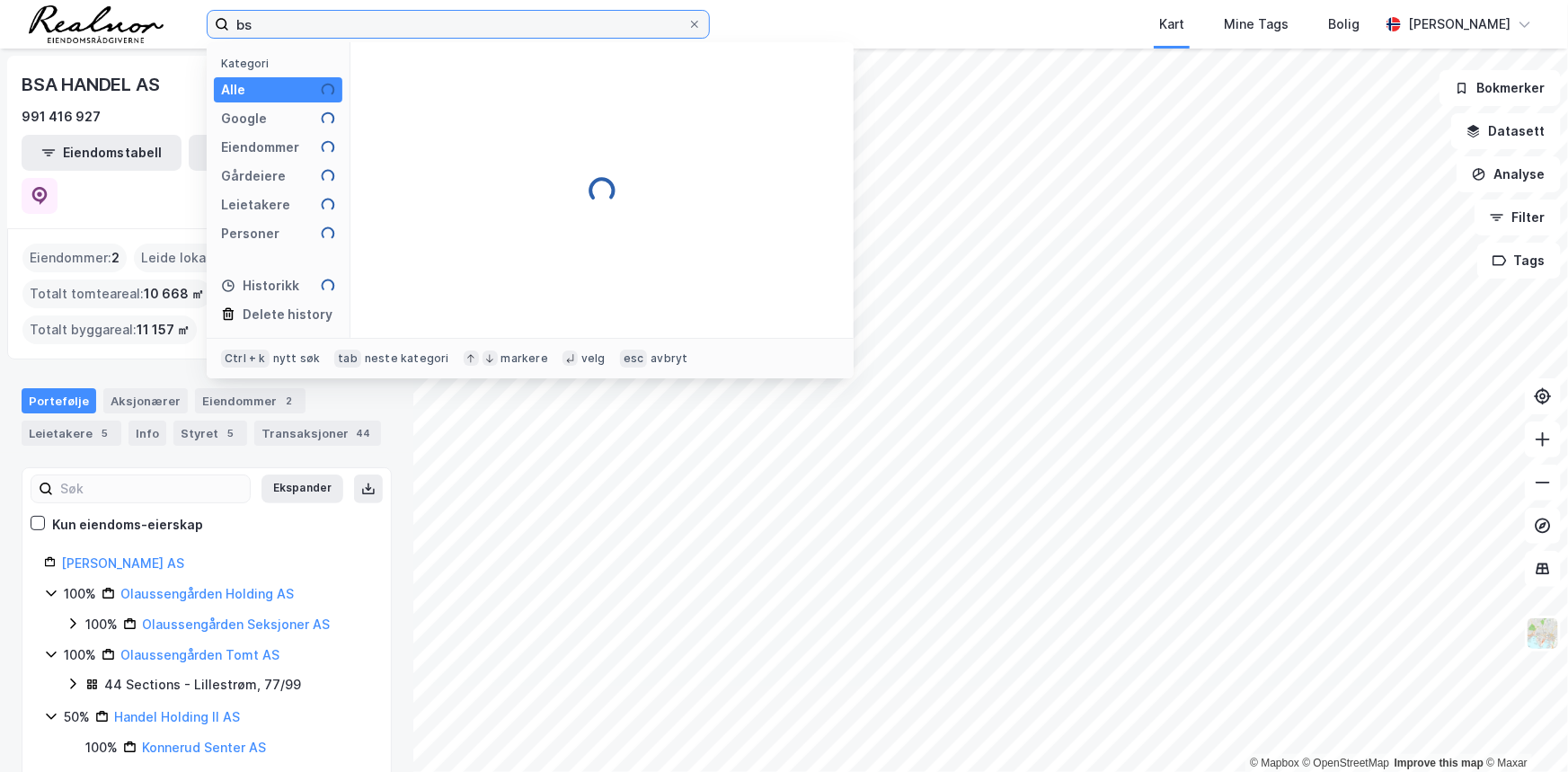
type input "b"
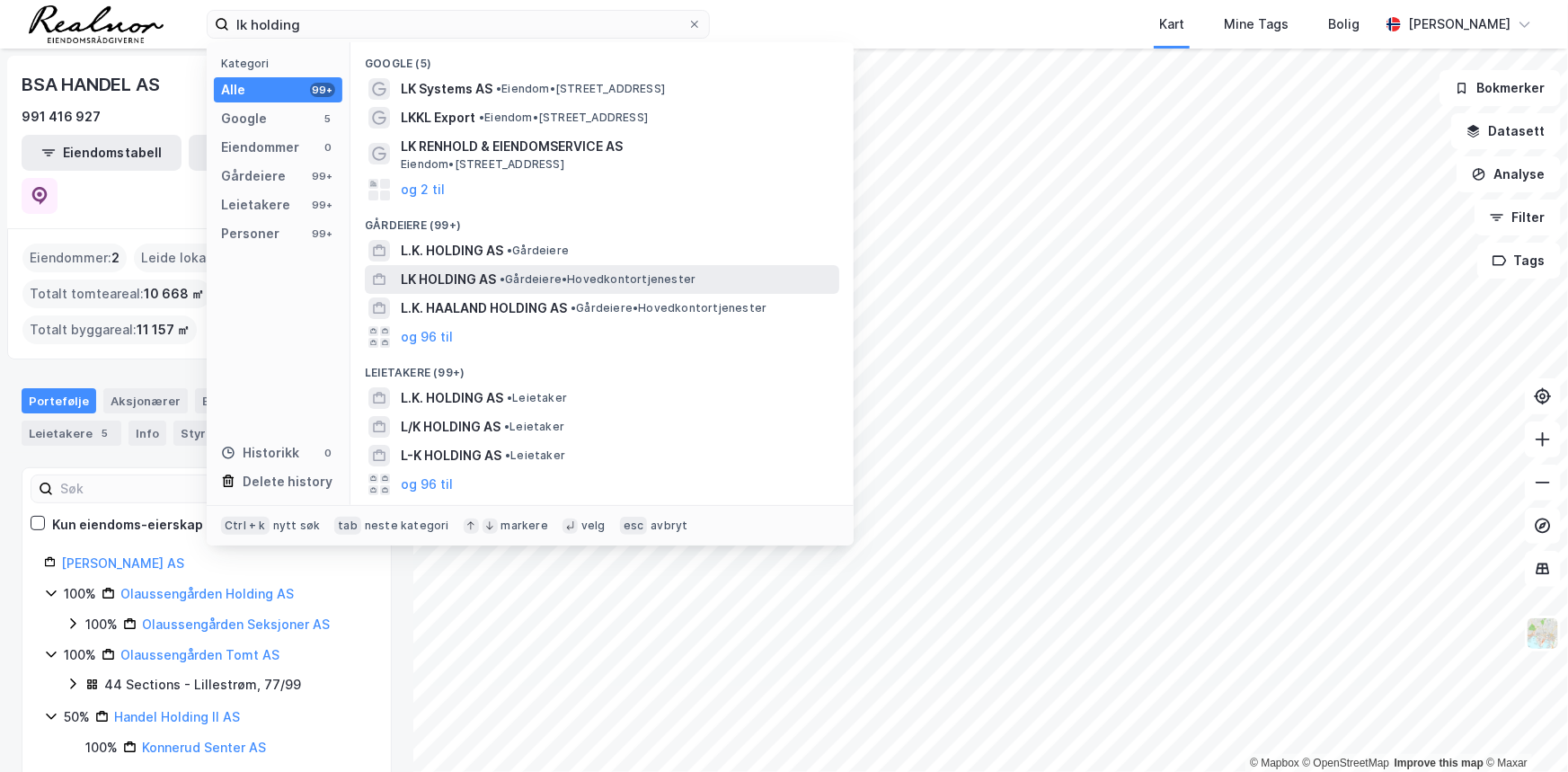
click at [674, 268] on div "LK HOLDING AS • Gårdeiere • Hovedkontortjenester" at bounding box center [602, 279] width 475 height 29
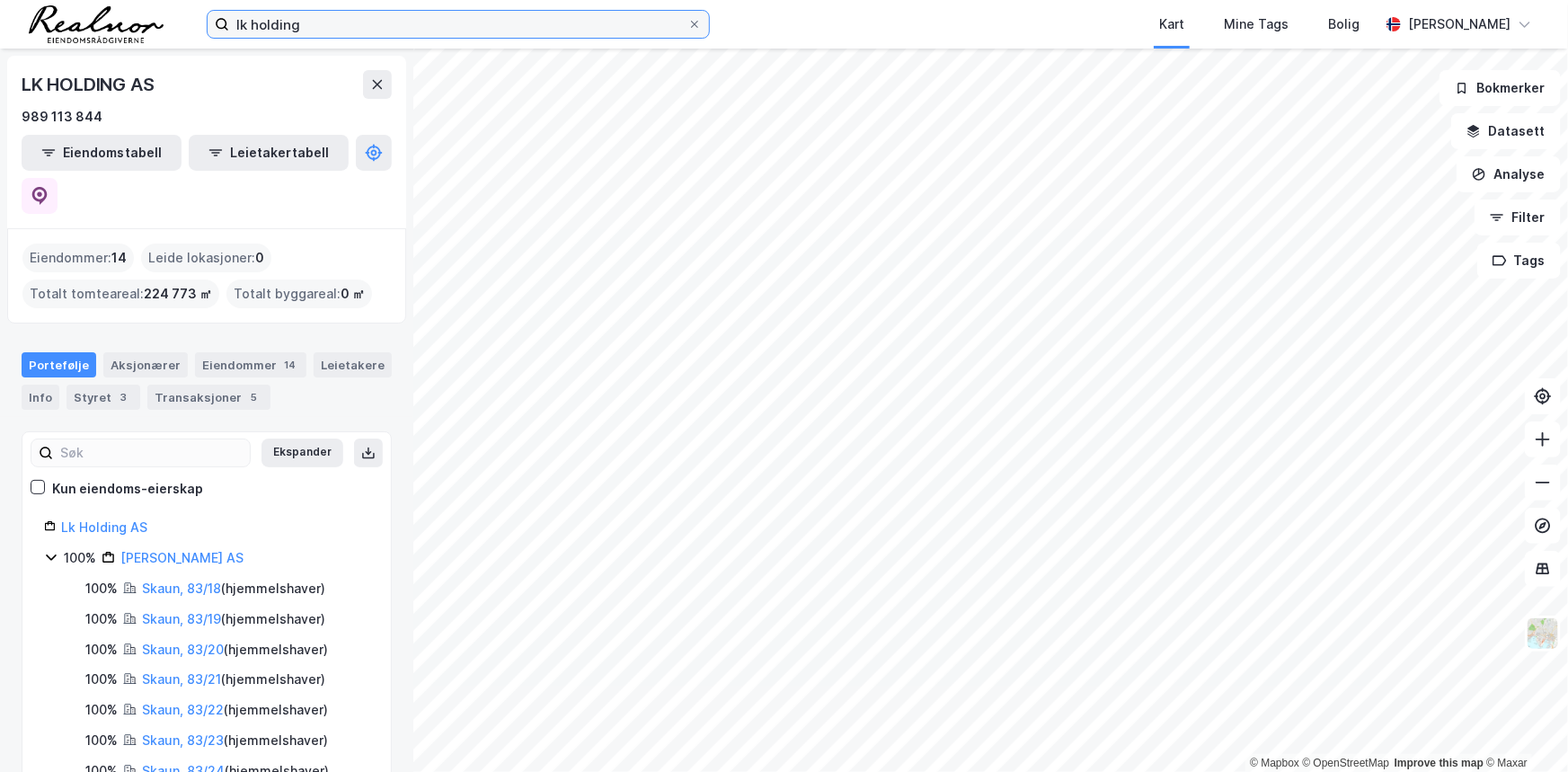
click at [310, 24] on input "lk holding" at bounding box center [458, 24] width 458 height 27
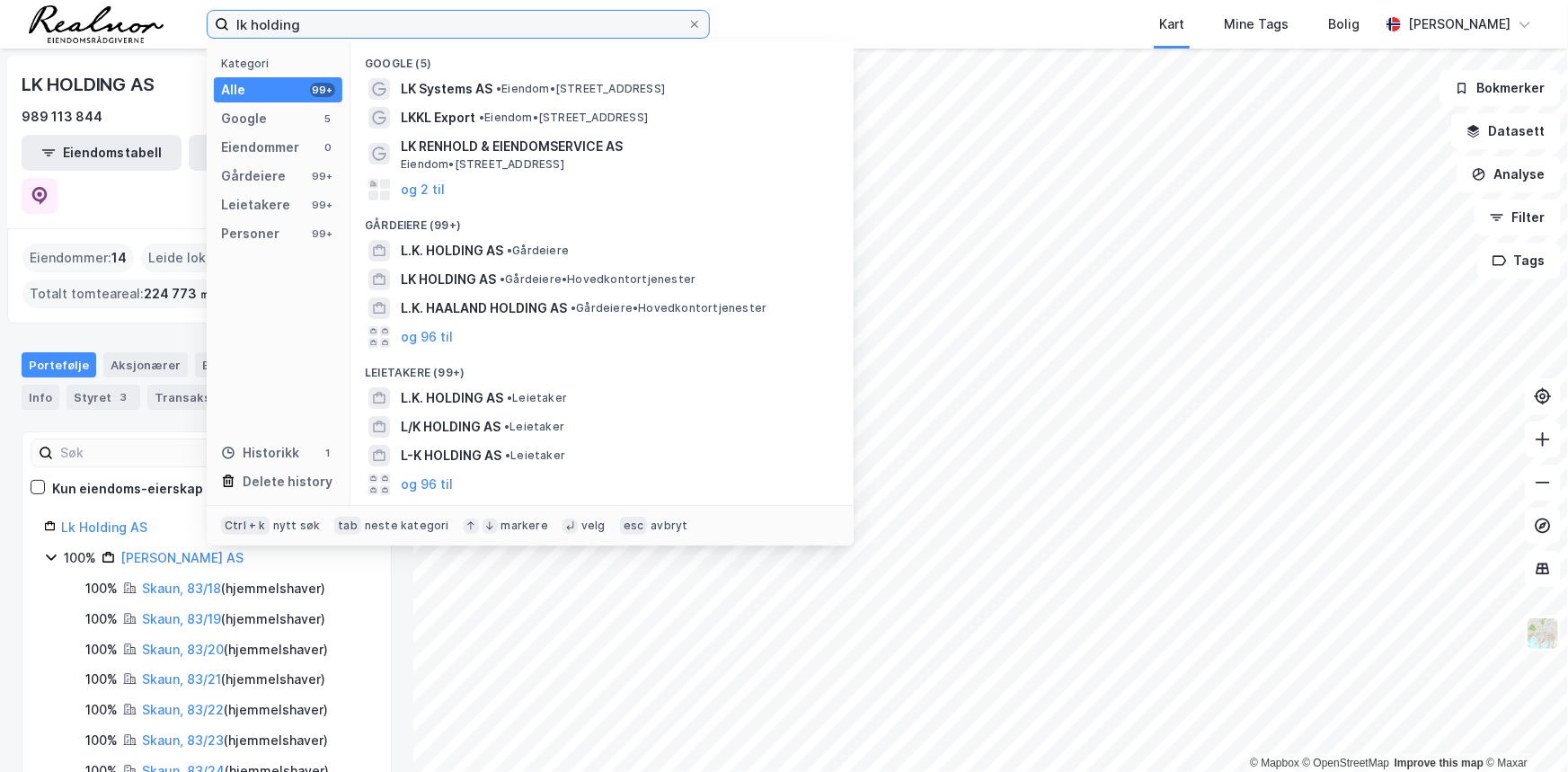
click at [310, 23] on input "lk holding" at bounding box center [458, 24] width 458 height 27
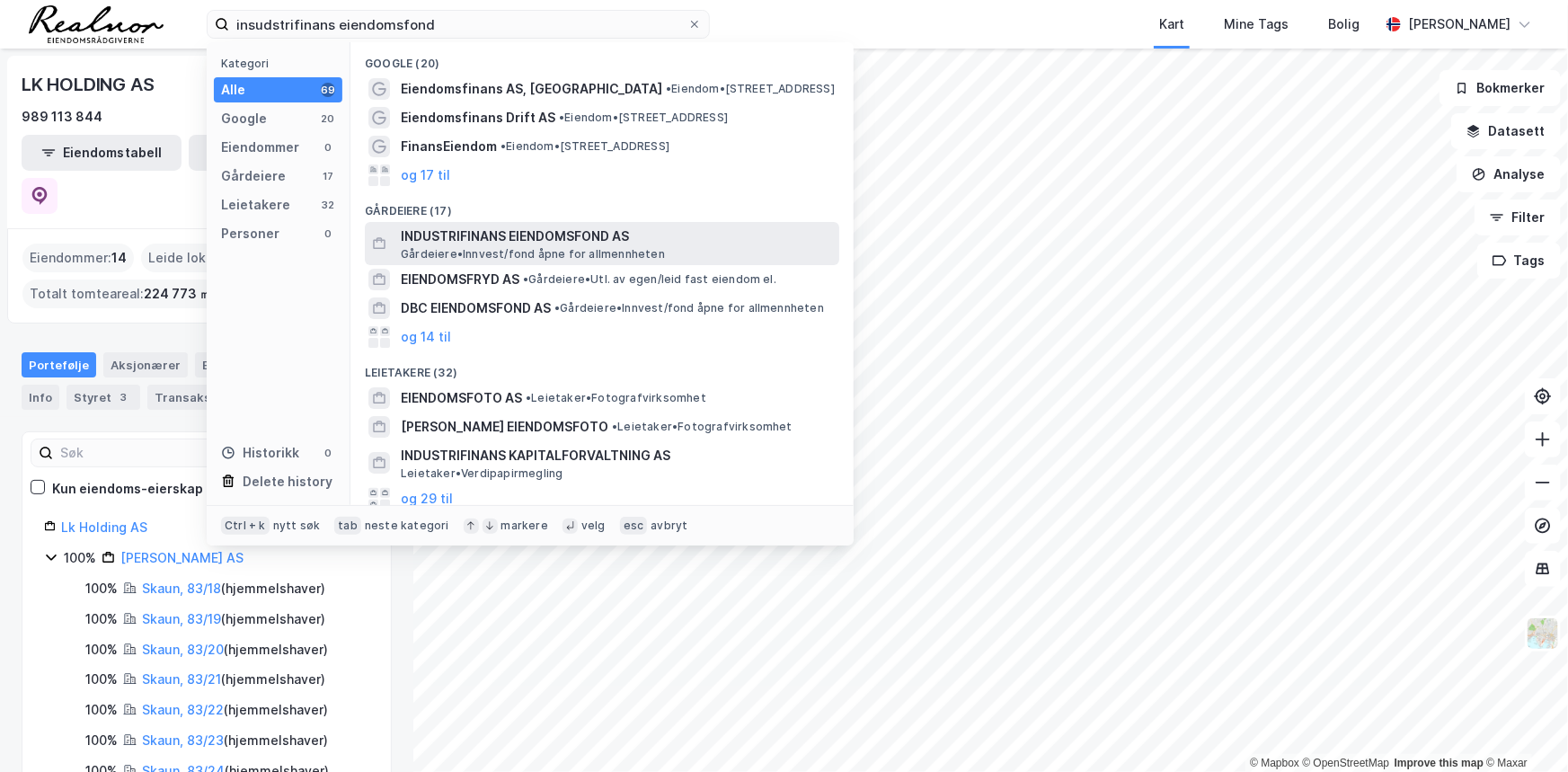
click at [616, 249] on span "Gårdeiere • Innvest/fond åpne for allmennheten" at bounding box center [532, 254] width 264 height 14
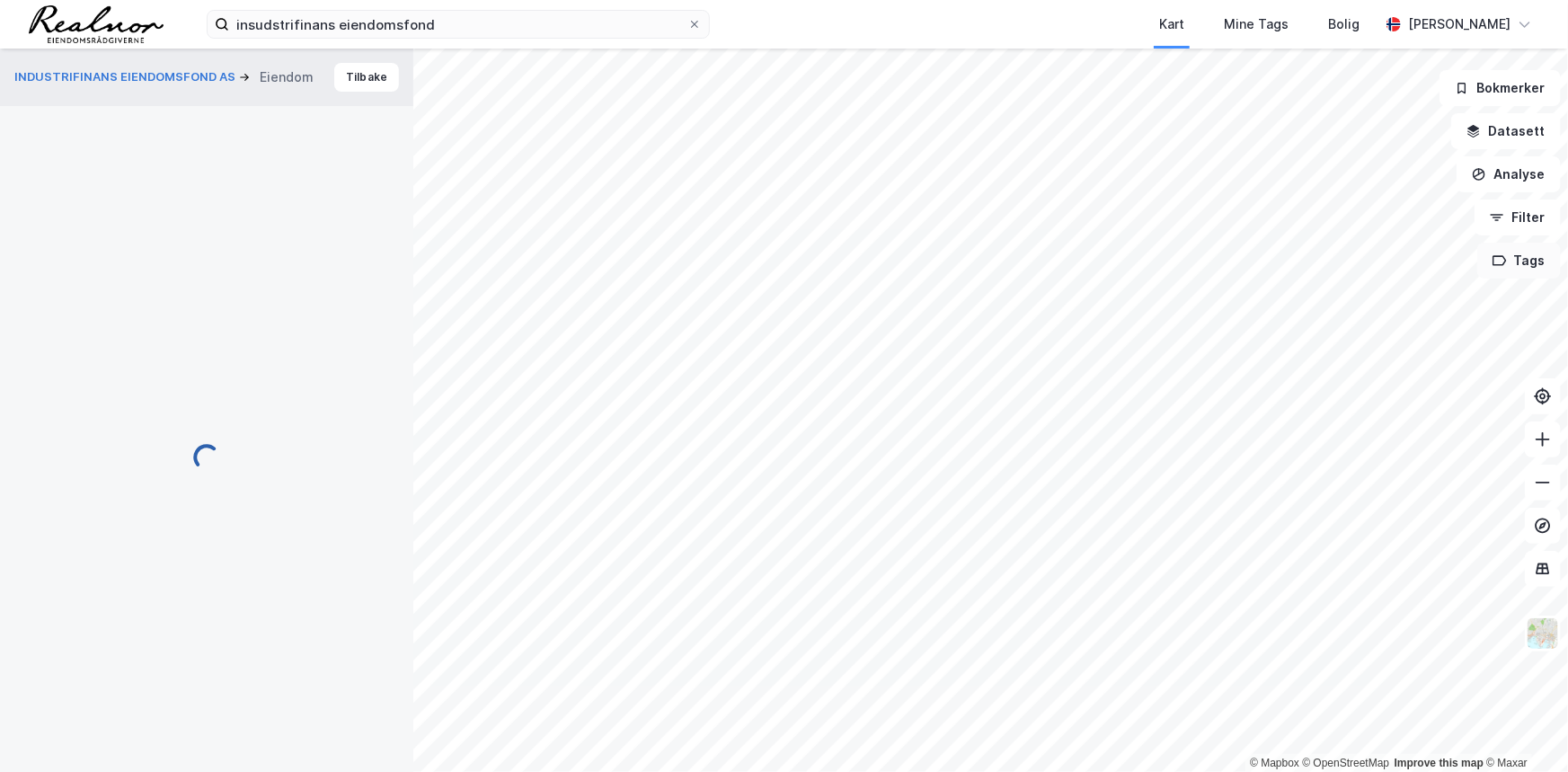
scroll to position [112, 0]
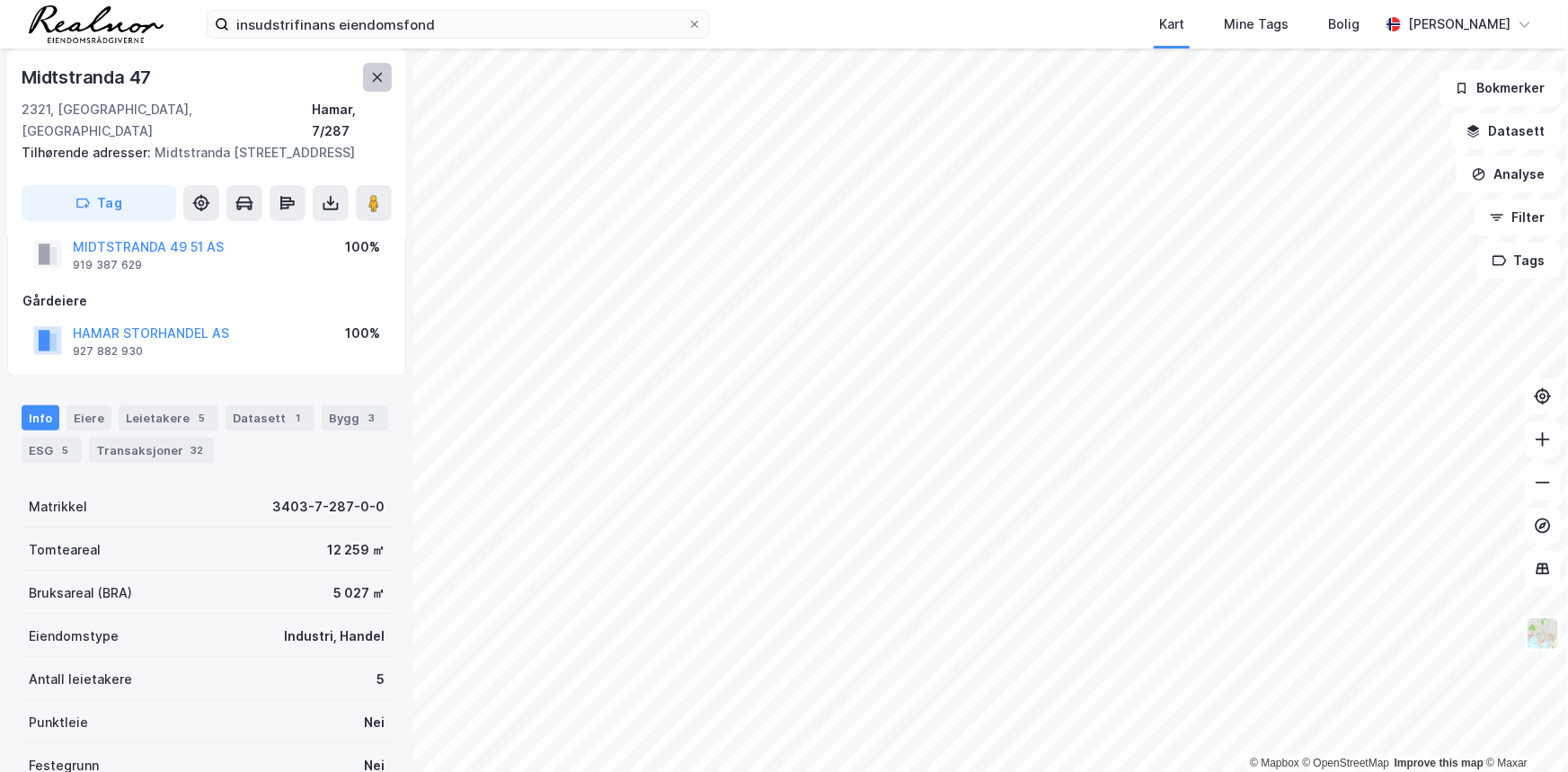
click at [379, 87] on button at bounding box center [377, 77] width 29 height 29
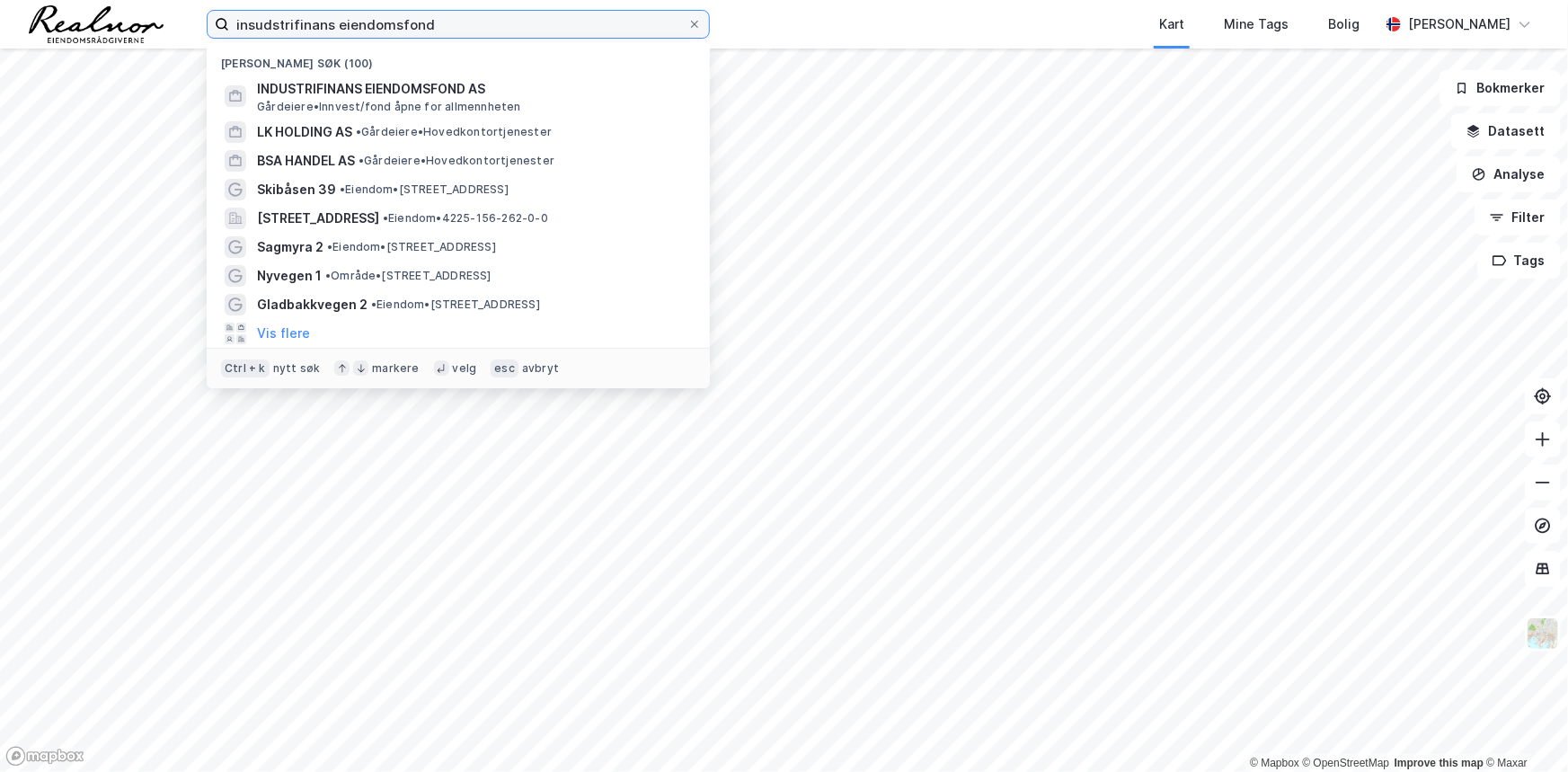
click at [472, 25] on input "insudstrifinans eiendomsfond" at bounding box center [458, 24] width 458 height 27
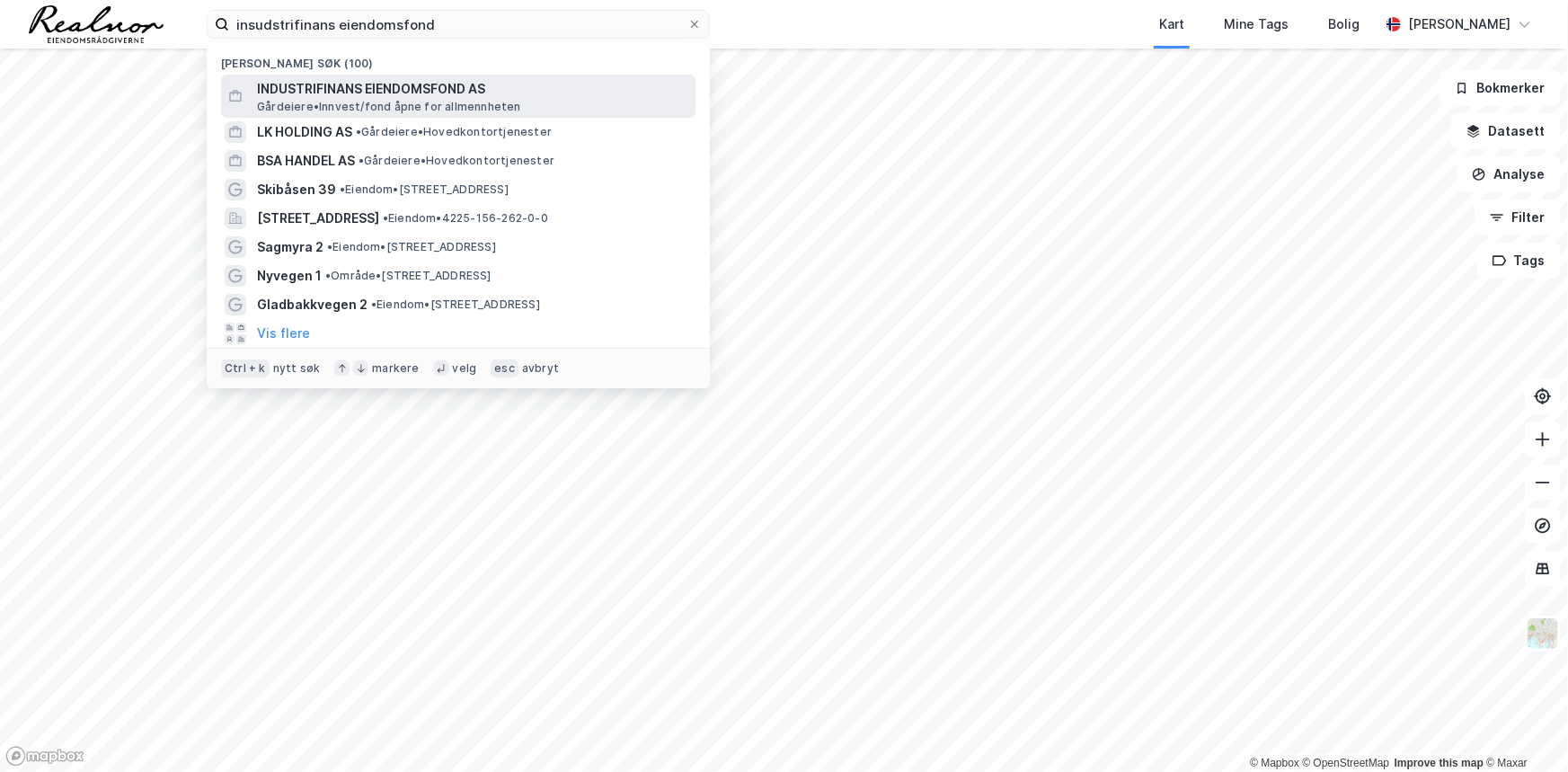
click at [406, 104] on span "Gårdeiere • Innvest/fond åpne for allmennheten" at bounding box center [388, 107] width 264 height 14
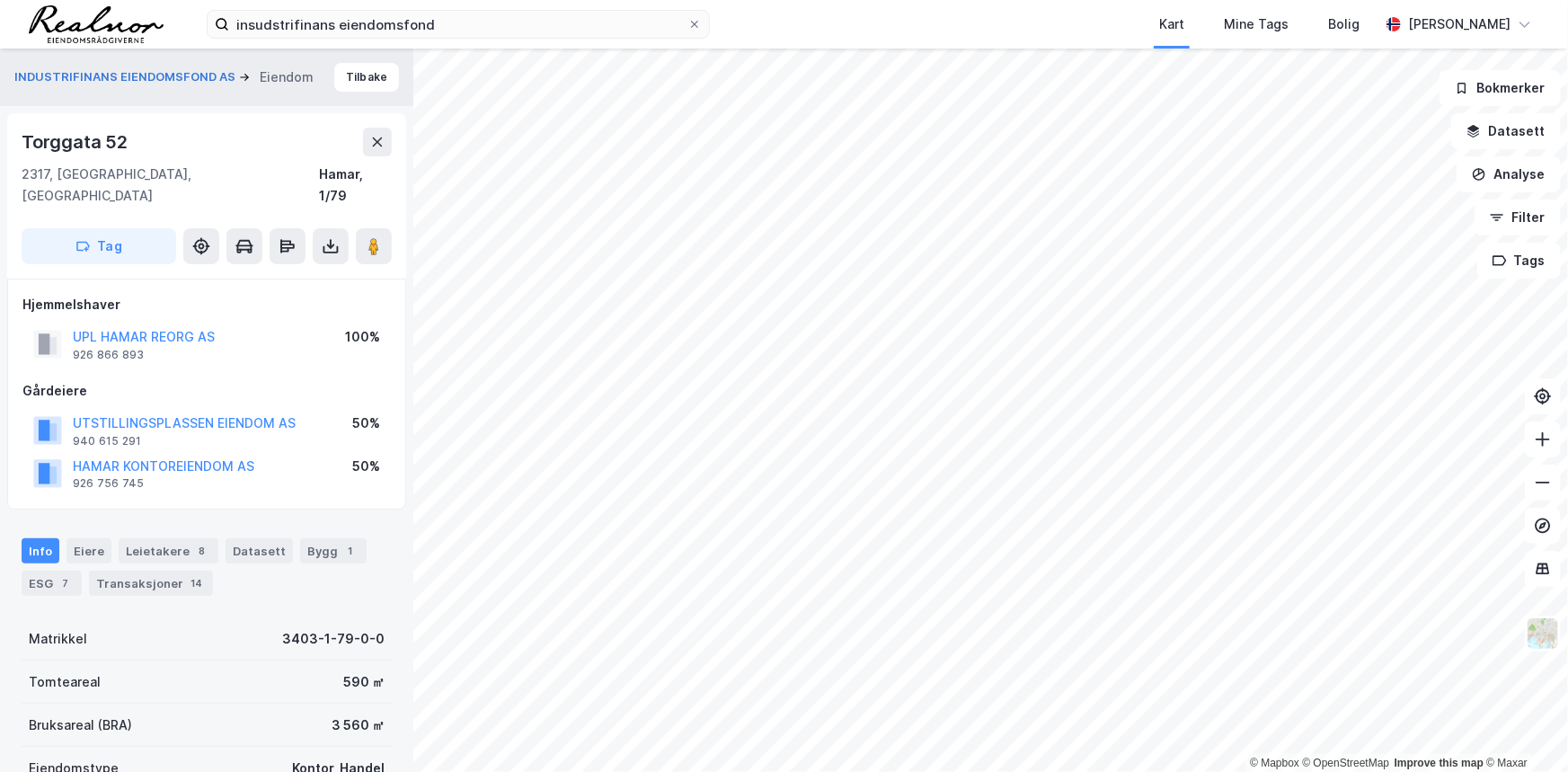
scroll to position [112, 0]
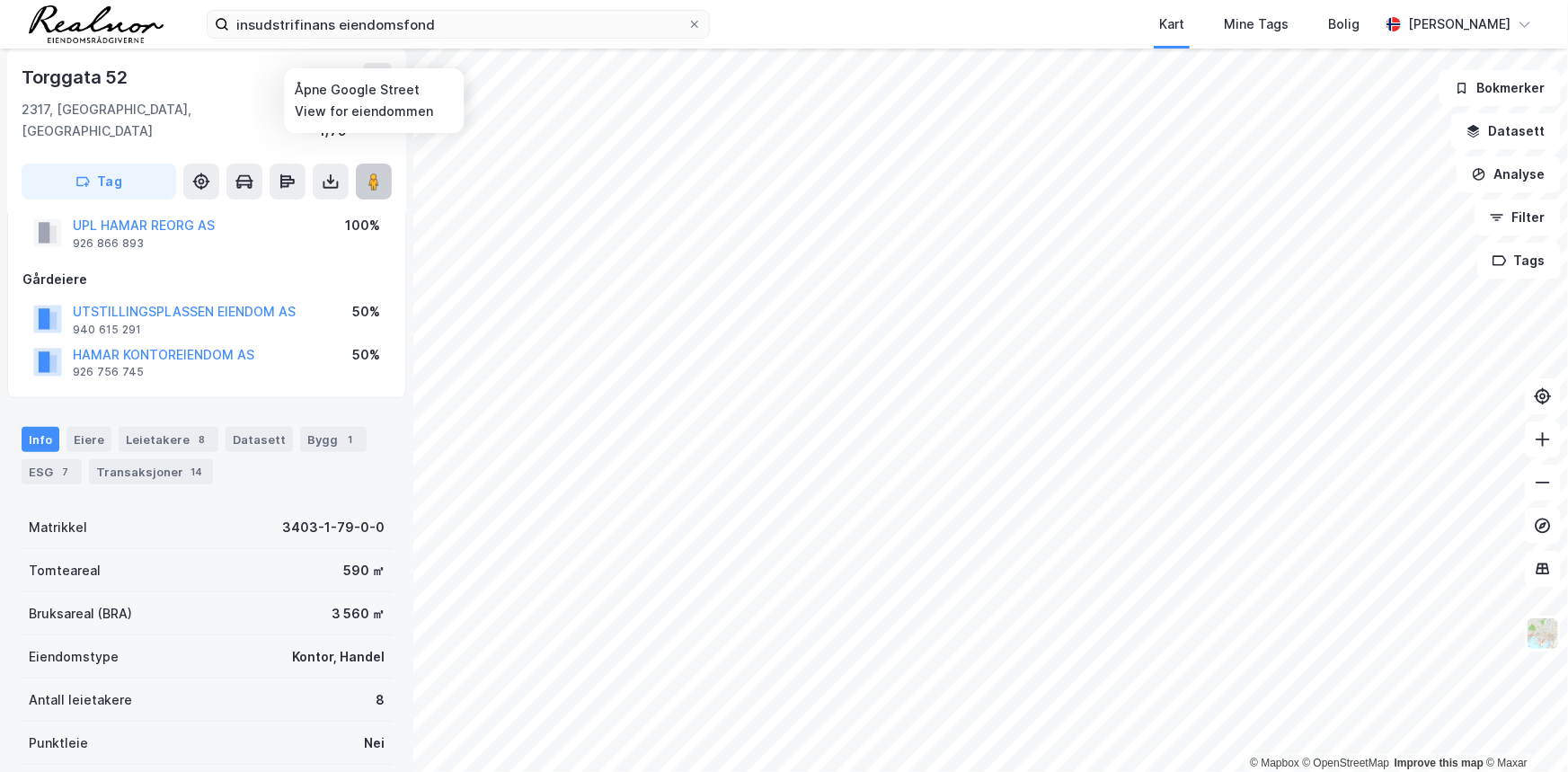
click at [365, 173] on icon at bounding box center [374, 182] width 18 height 18
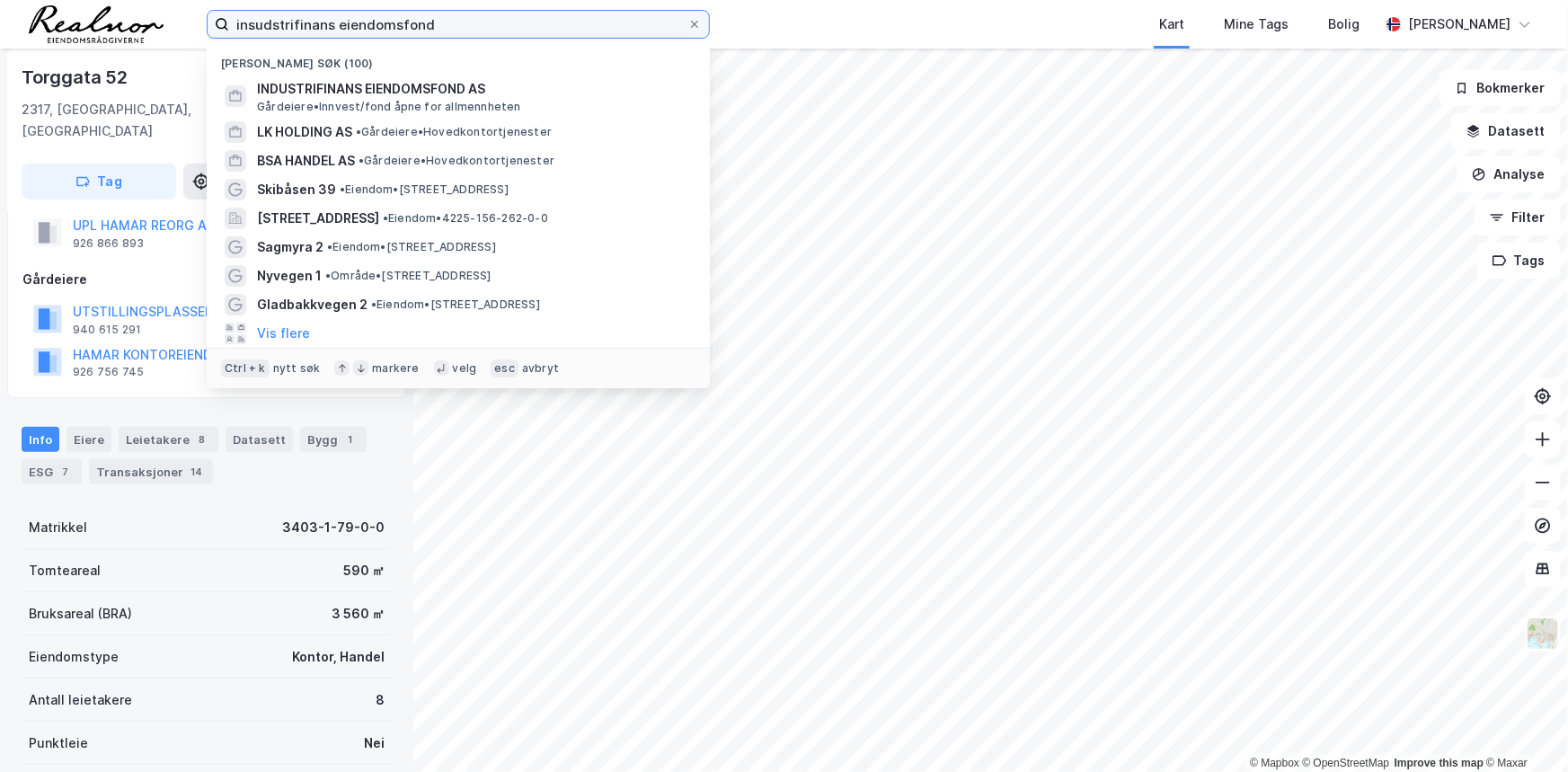
click at [471, 25] on input "insudstrifinans eiendomsfond" at bounding box center [458, 24] width 458 height 27
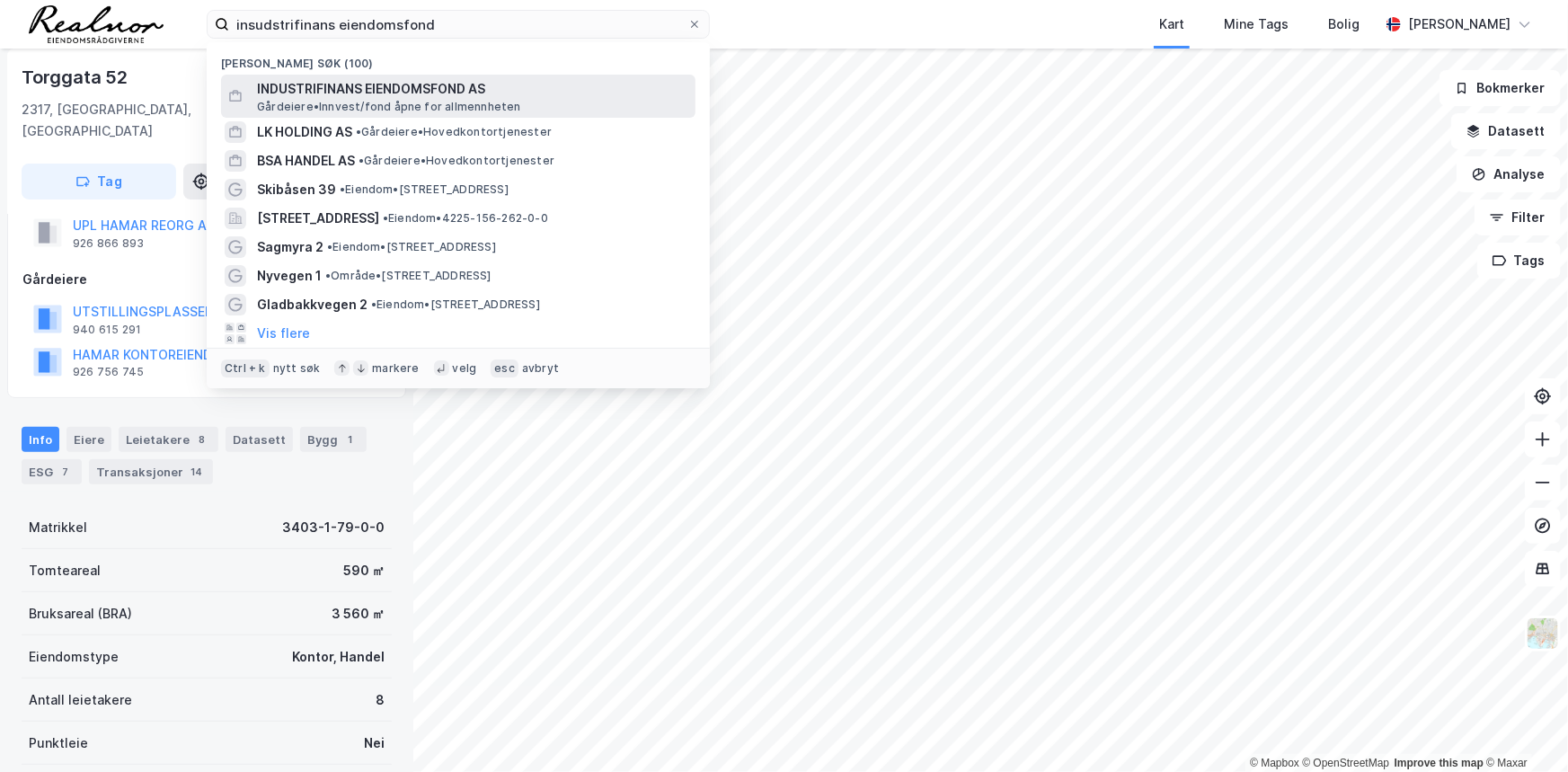
click at [425, 98] on span "INDUSTRIFINANS EIENDOMSFOND AS" at bounding box center [472, 89] width 431 height 22
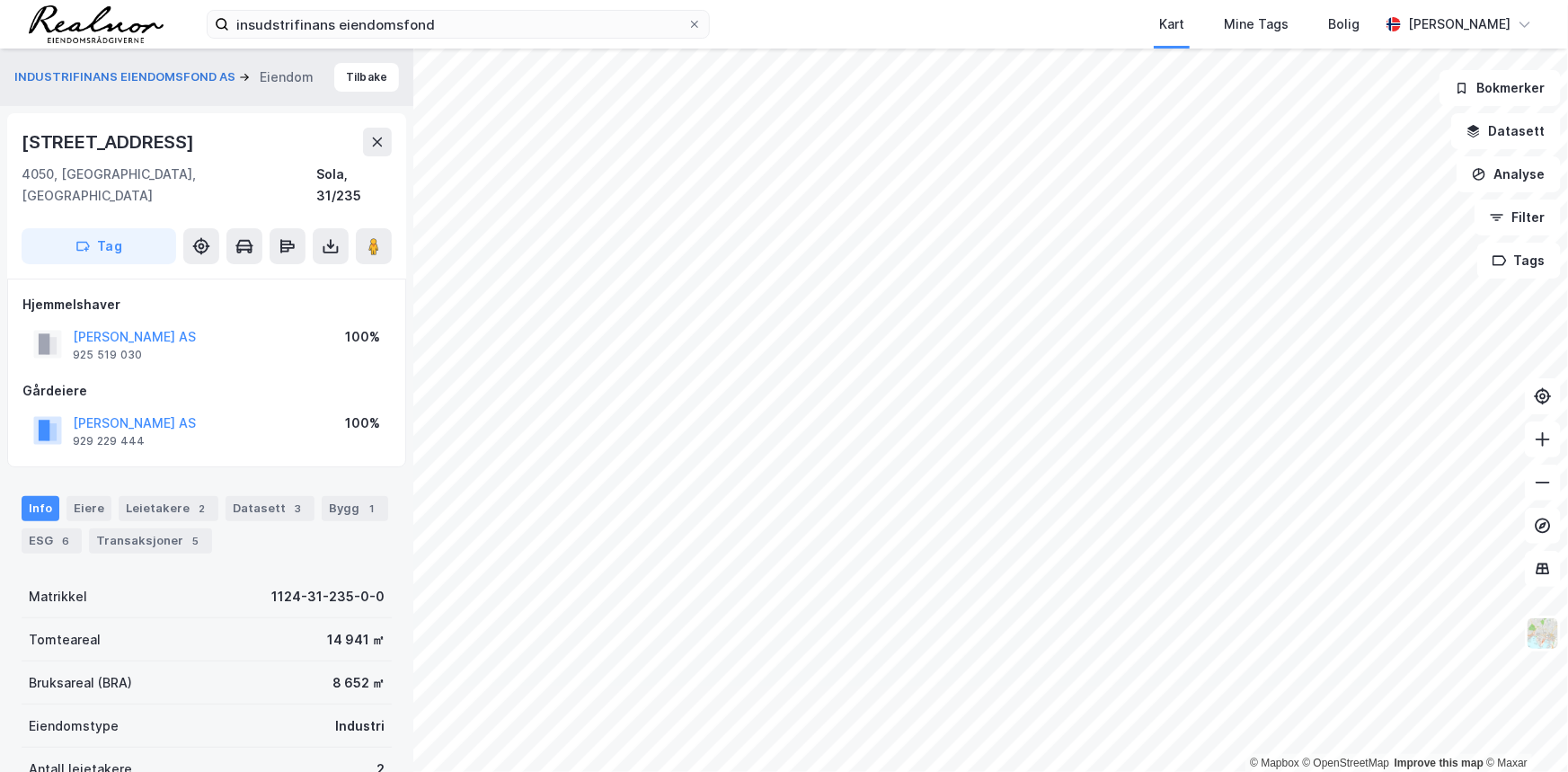
scroll to position [112, 0]
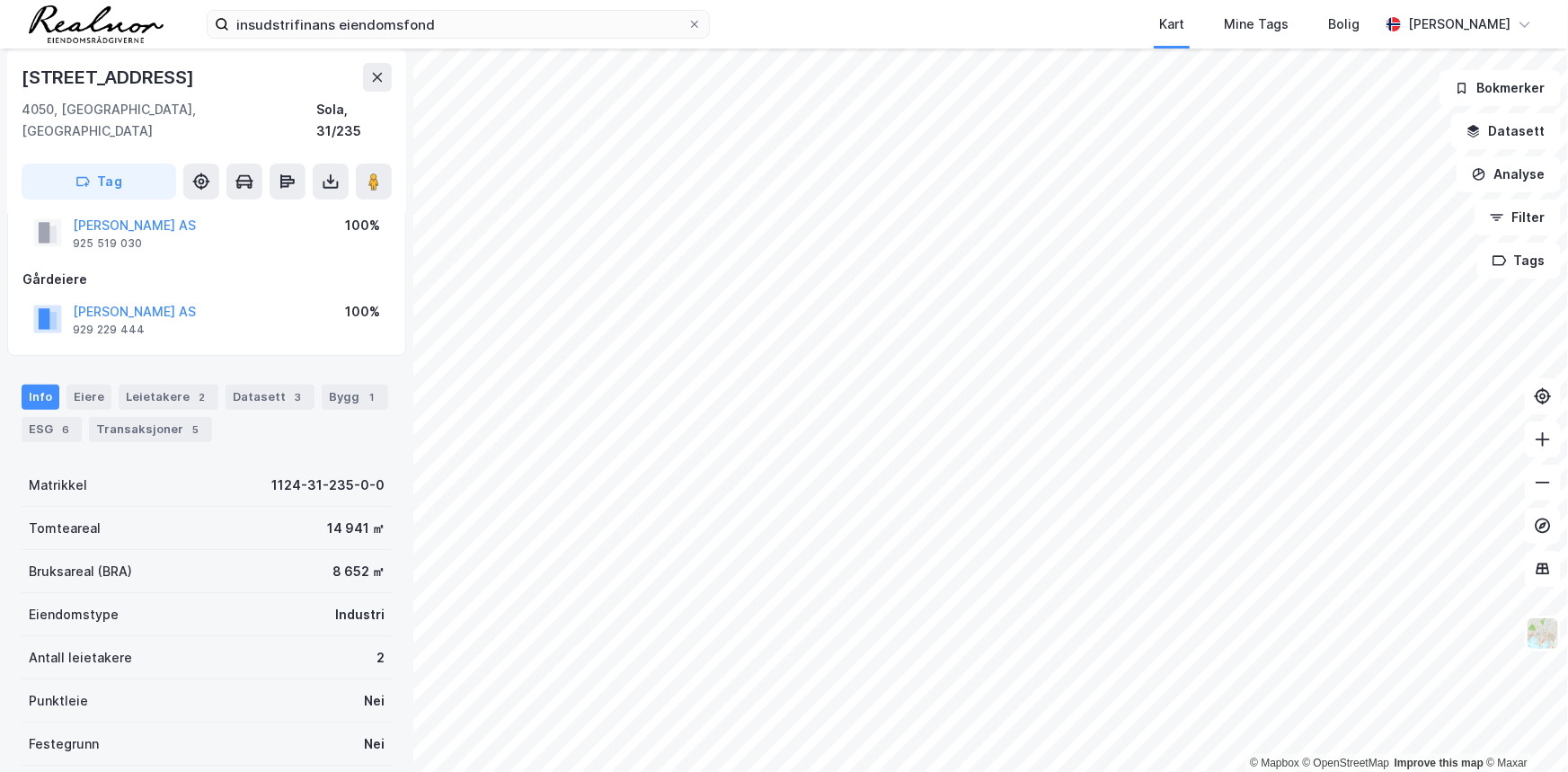
scroll to position [112, 0]
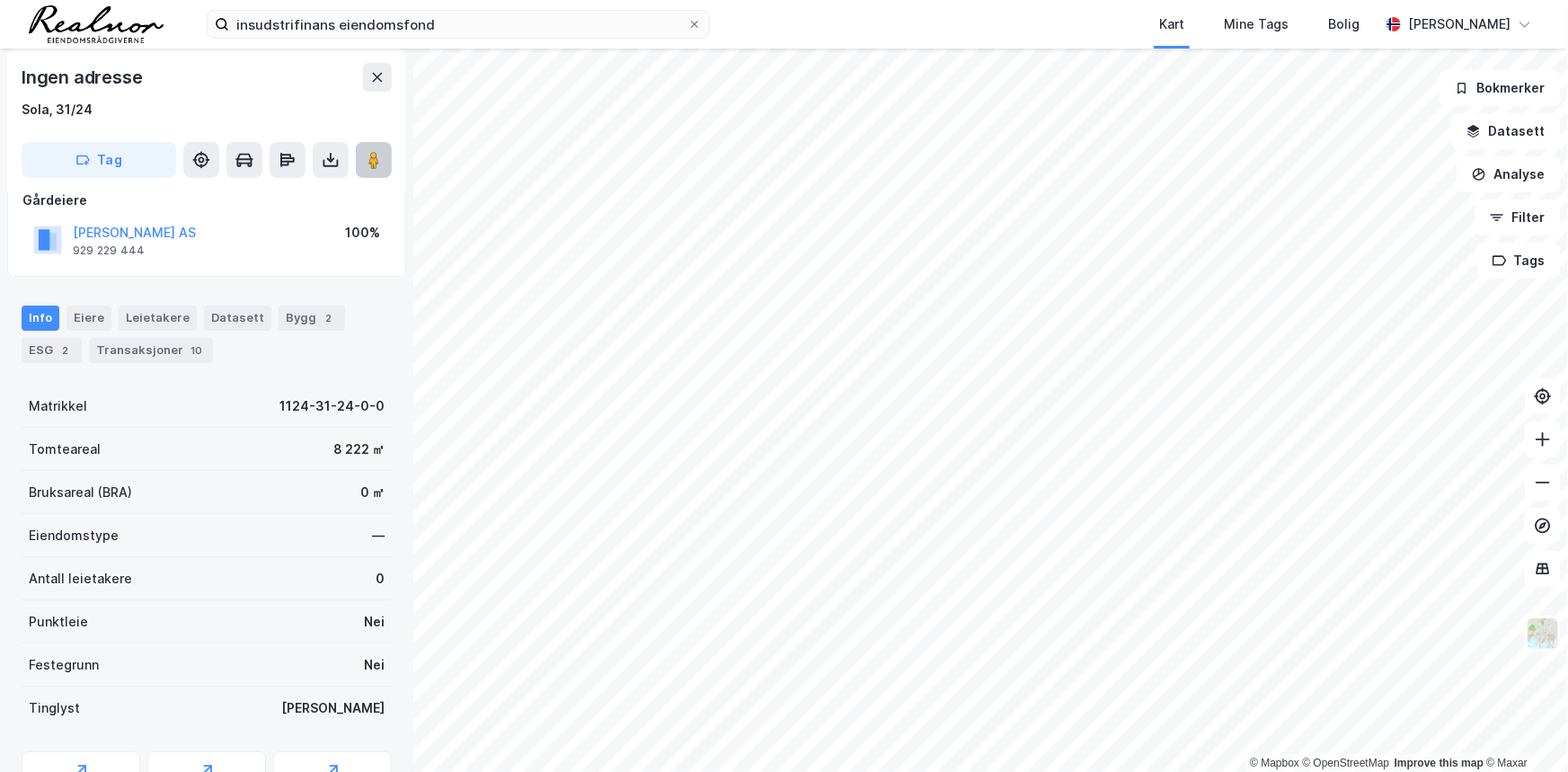
click at [376, 169] on button at bounding box center [374, 160] width 36 height 36
click at [457, 18] on input "insudstrifinans eiendomsfond" at bounding box center [458, 24] width 458 height 27
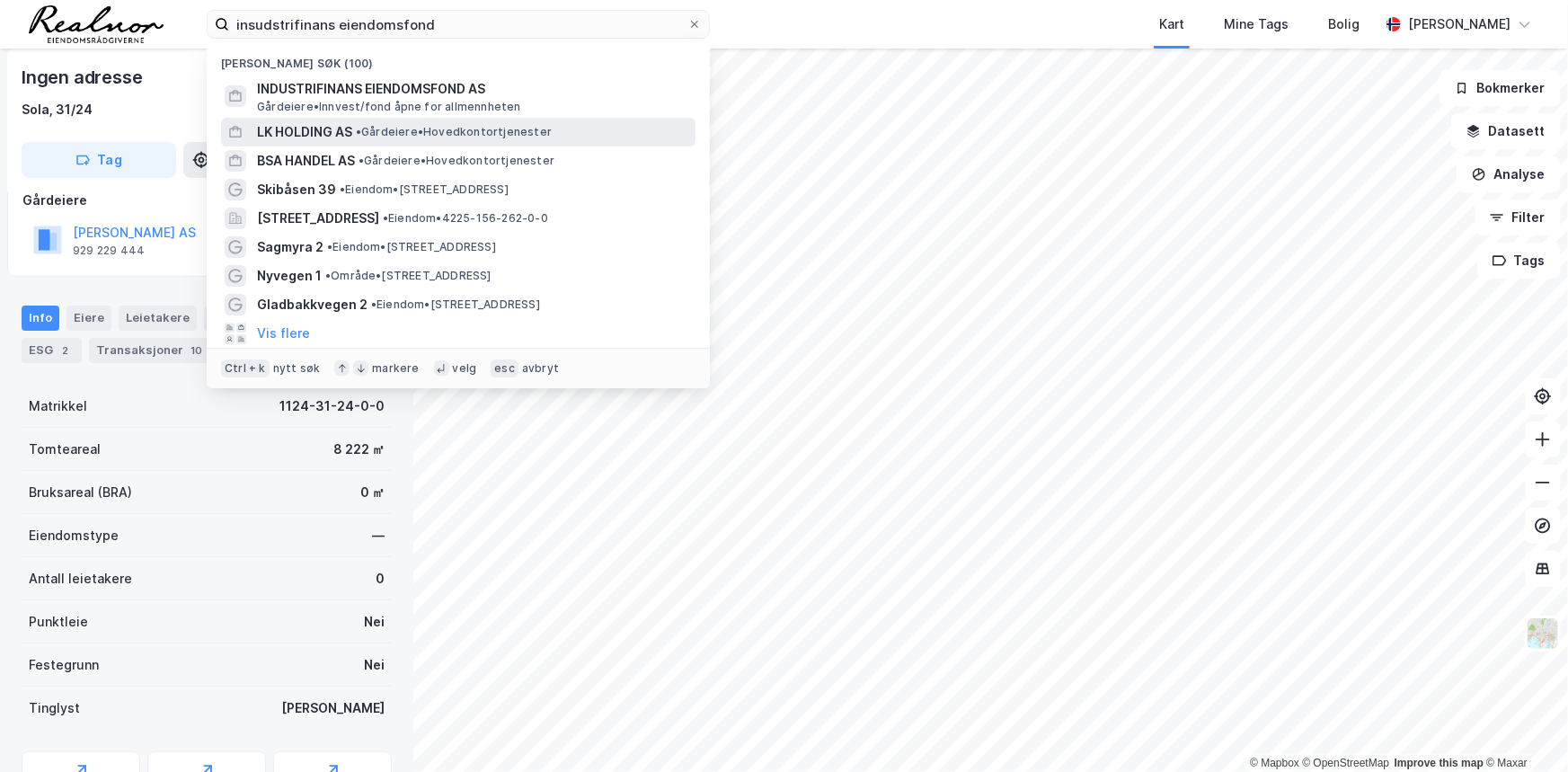
click at [406, 138] on span "• Gårdeiere • Hovedkontortjenester" at bounding box center [453, 132] width 195 height 14
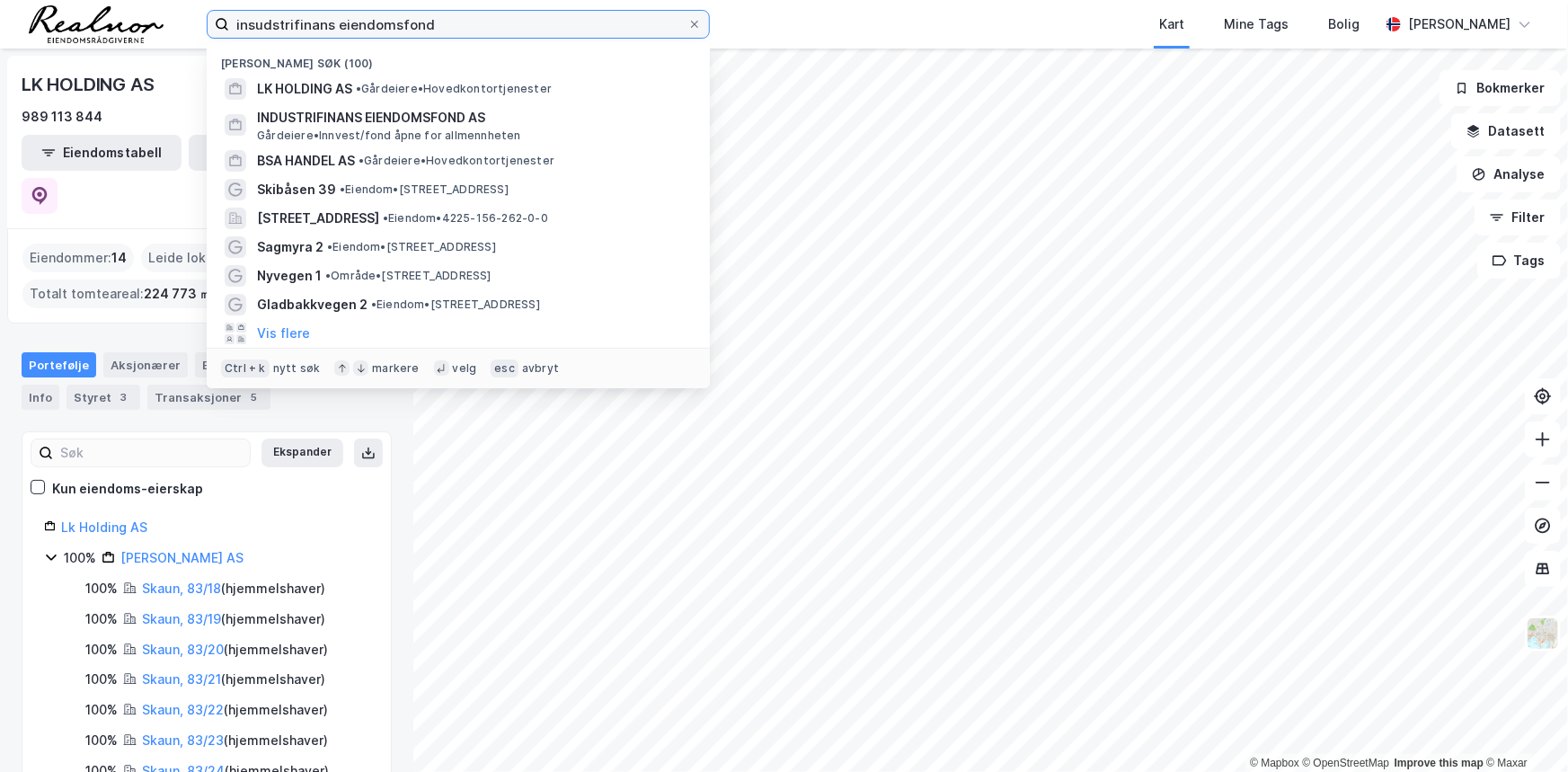
click at [403, 23] on input "insudstrifinans eiendomsfond" at bounding box center [458, 24] width 458 height 27
click at [403, 23] on input "insudstrifinans eiendomsfond" at bounding box center [458, 24] width 458 height 27
click at [403, 20] on input "insudstrifinans eiendomsfond" at bounding box center [458, 24] width 458 height 27
paste input "[STREET_ADDRESS]"
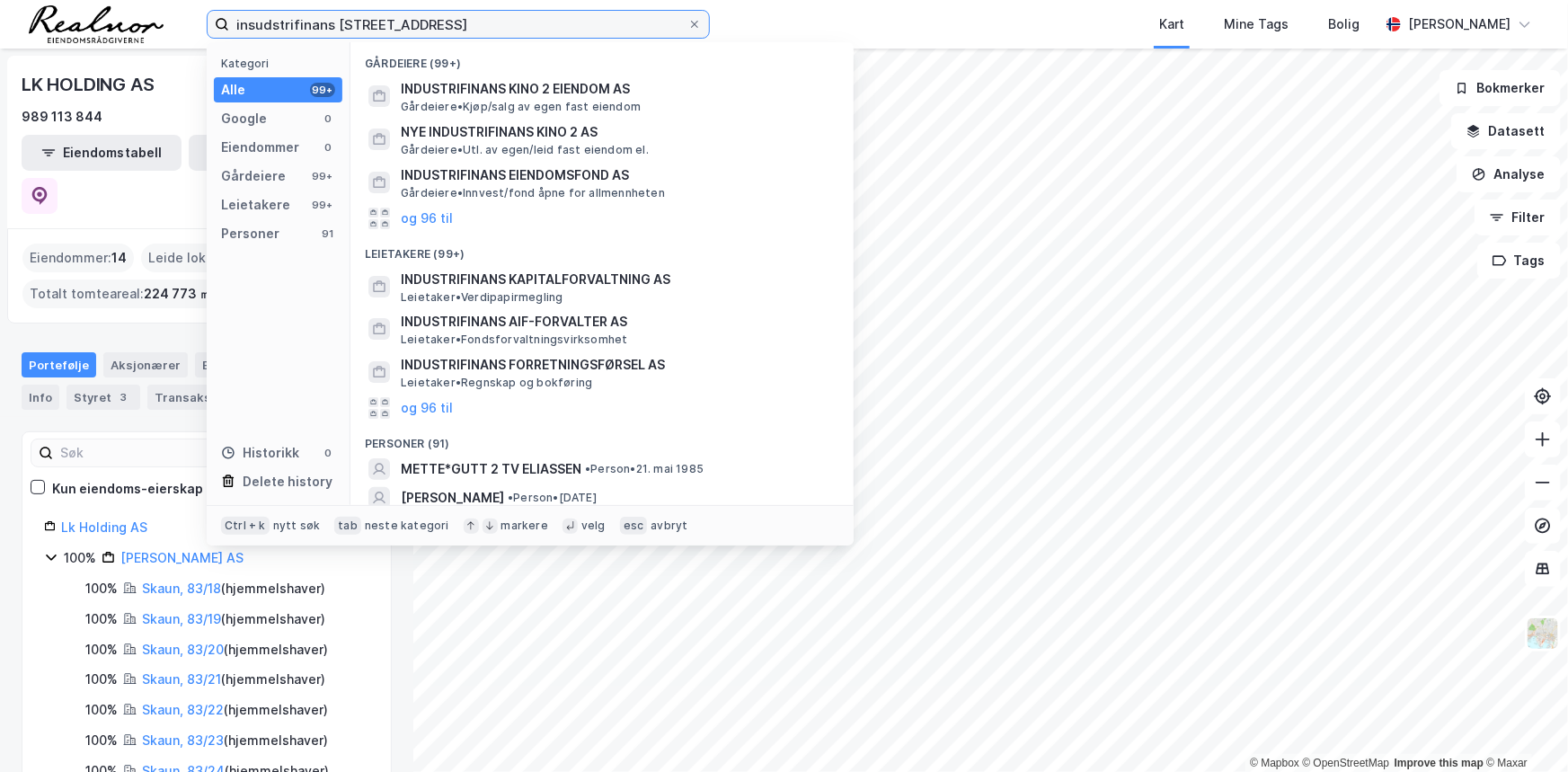
paste input "[STREET_ADDRESS]"
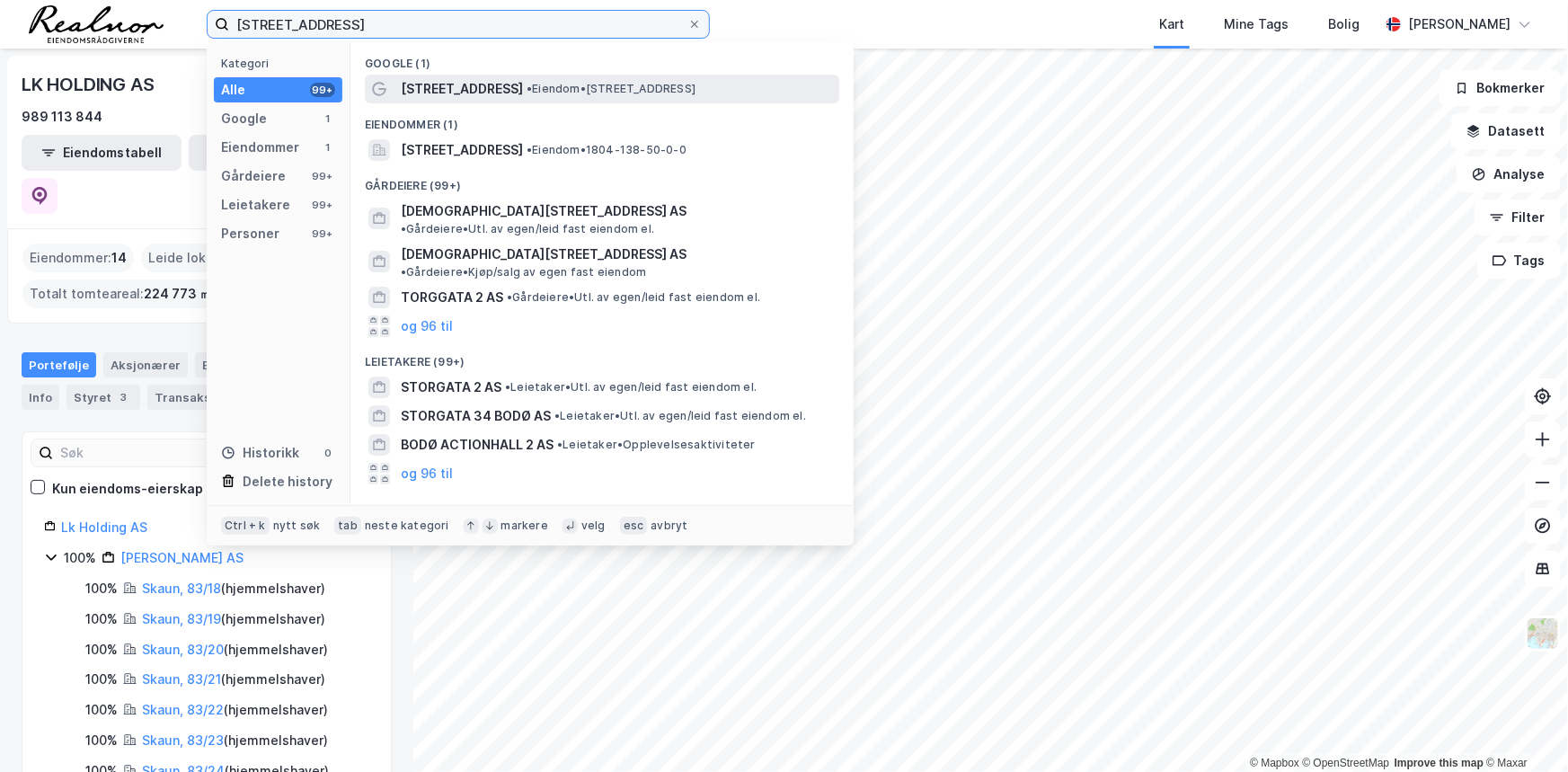
type input "[STREET_ADDRESS]"
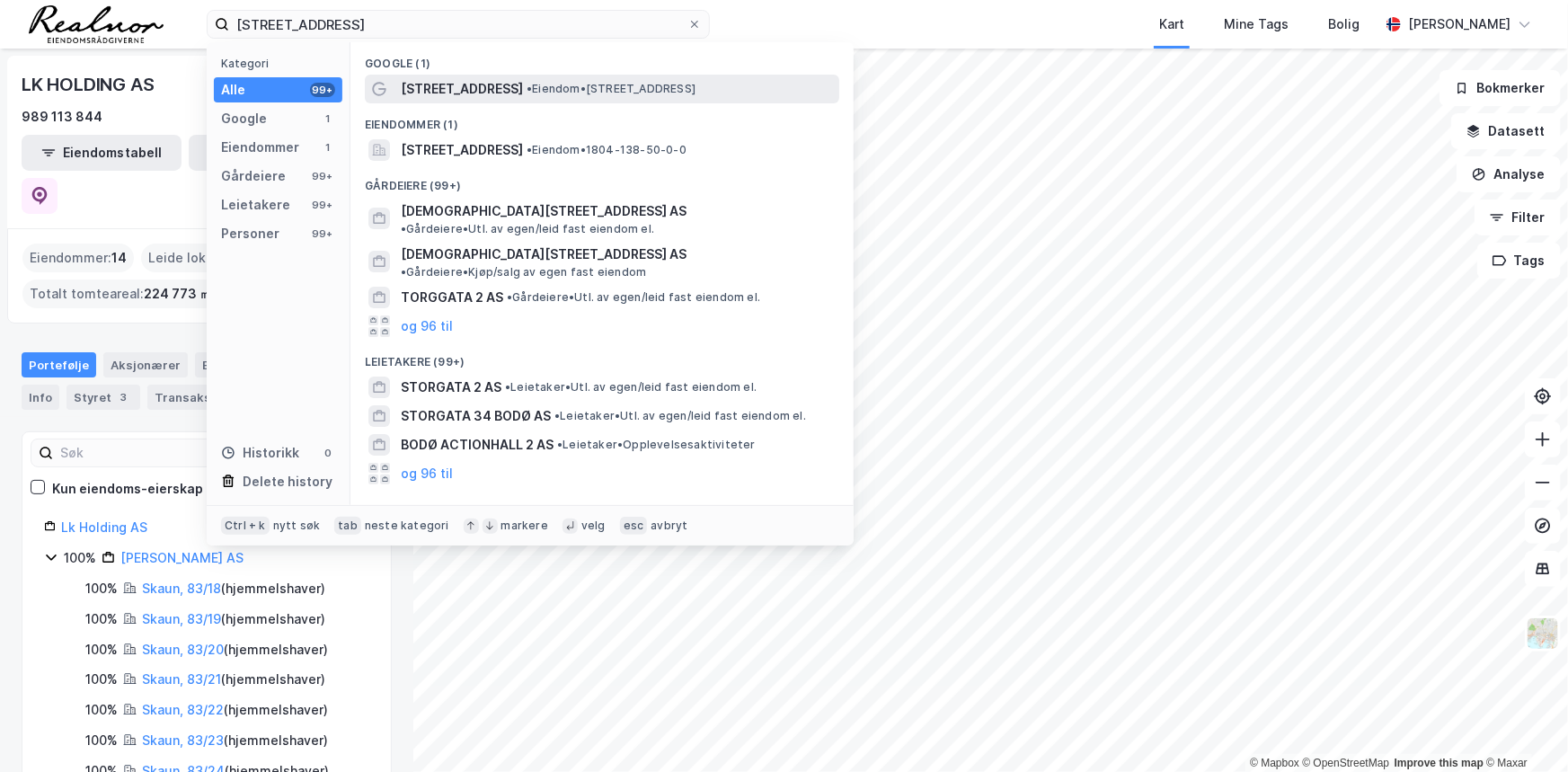
click at [472, 78] on div "[STREET_ADDRESS] • Eiendom • [STREET_ADDRESS]" at bounding box center [618, 89] width 435 height 22
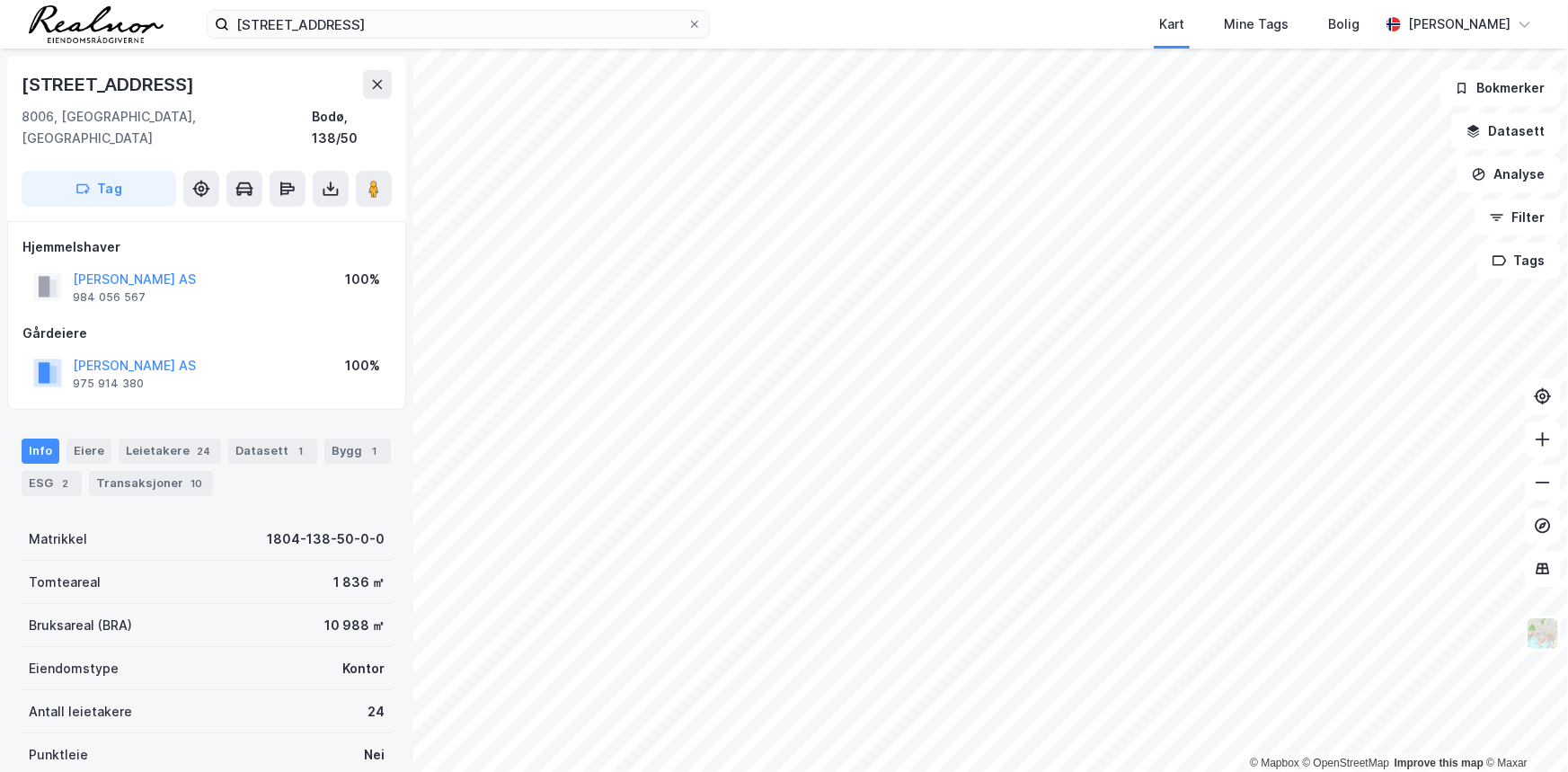
scroll to position [112, 0]
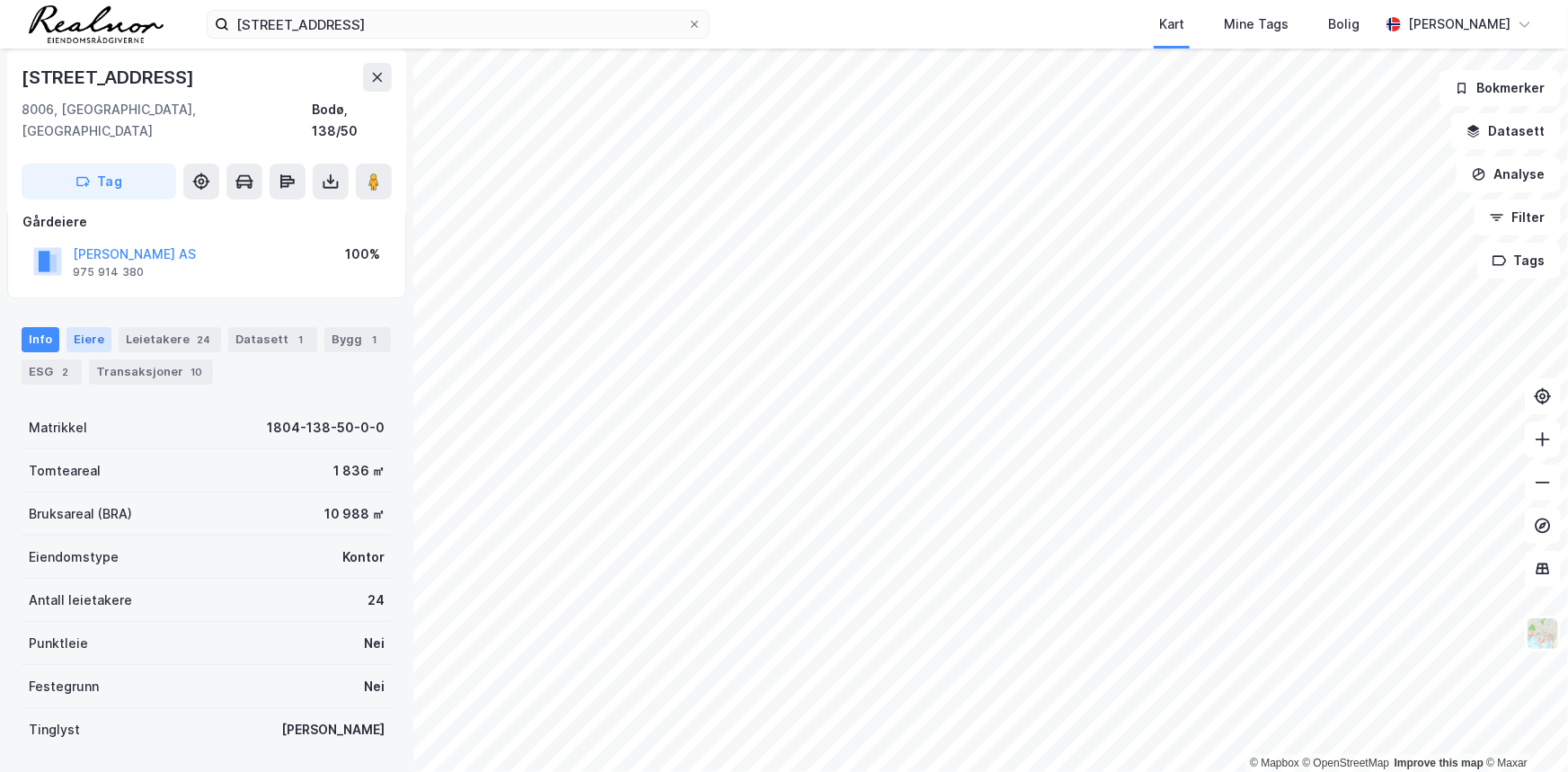
click at [95, 327] on div "Eiere" at bounding box center [89, 340] width 45 height 25
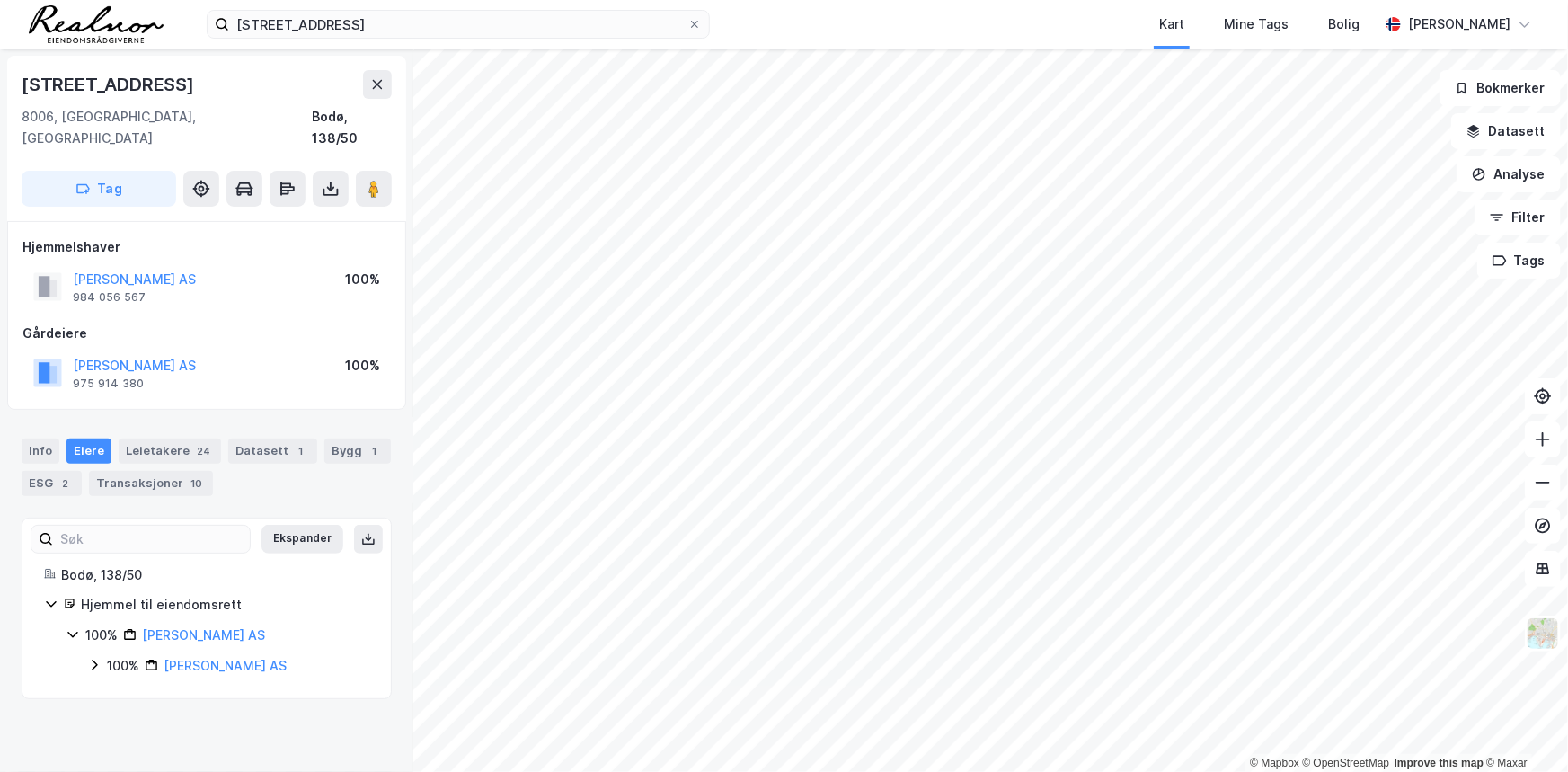
click at [119, 268] on div "[PERSON_NAME] AS" at bounding box center [134, 279] width 123 height 22
click at [0, 0] on button "[PERSON_NAME] AS" at bounding box center [0, 0] width 0 height 0
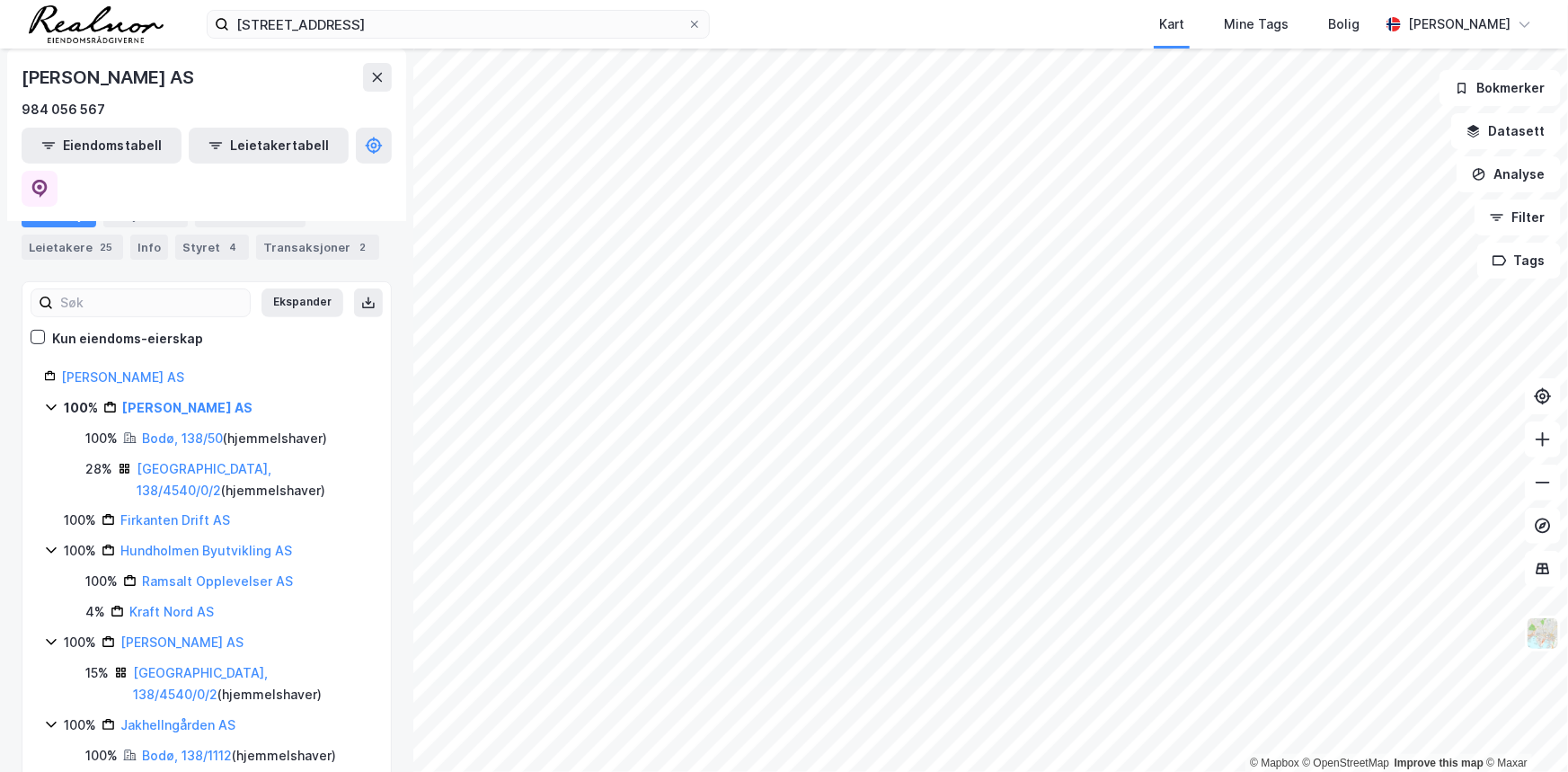
scroll to position [244, 0]
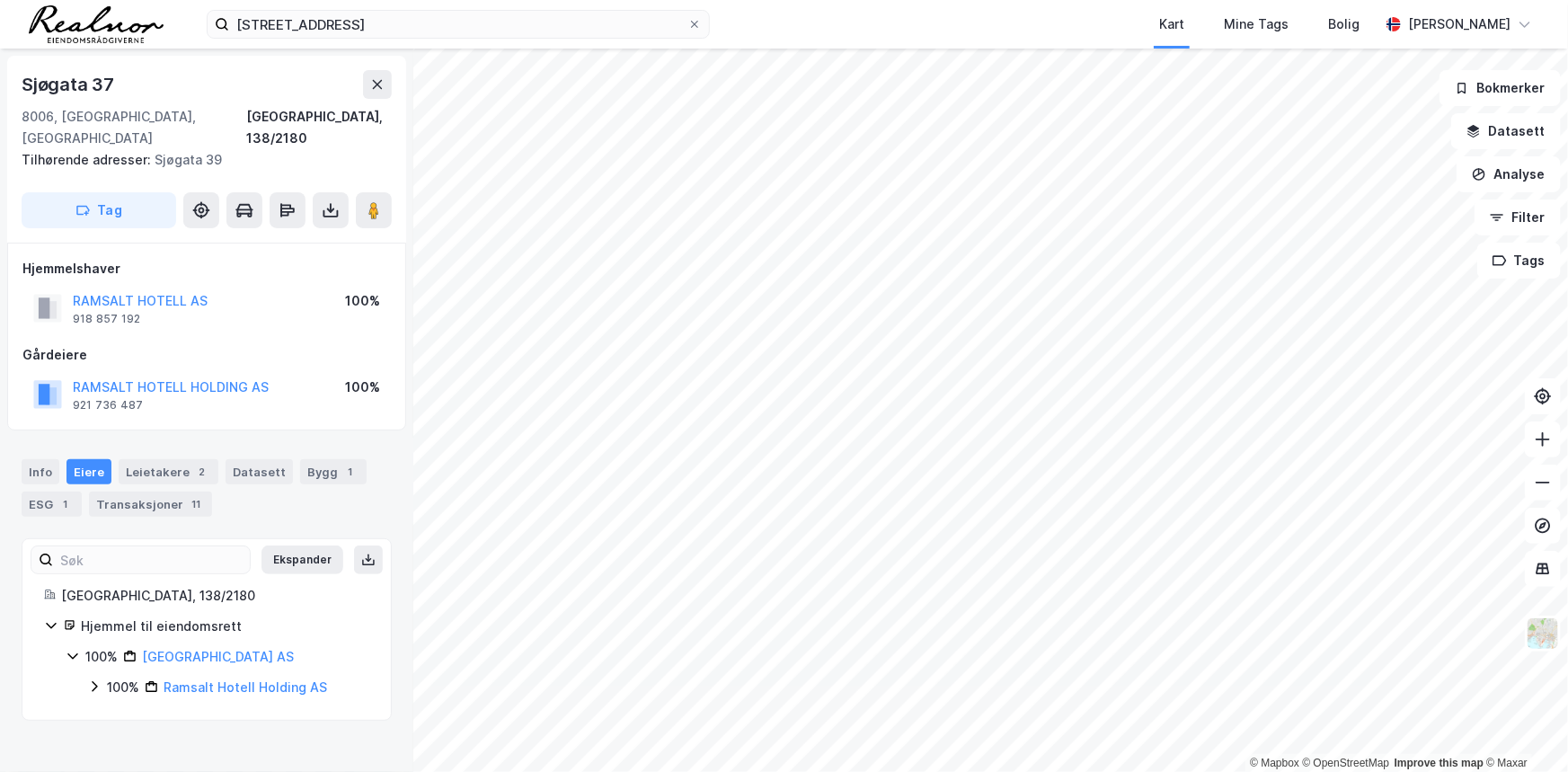
click at [73, 649] on icon at bounding box center [73, 656] width 14 height 14
click at [171, 649] on link "[GEOGRAPHIC_DATA] AS" at bounding box center [218, 656] width 152 height 15
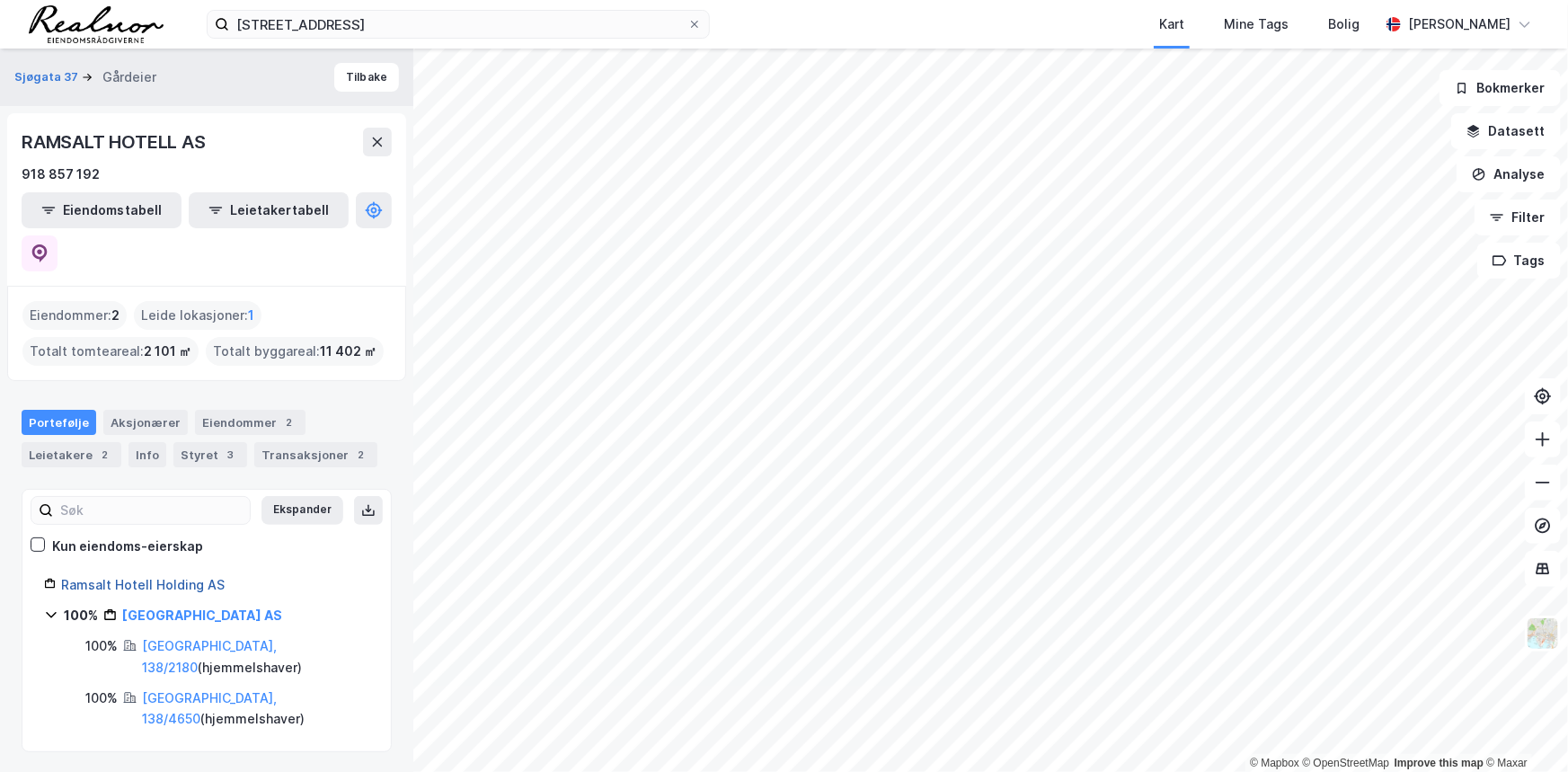
click at [102, 577] on link "Ramsalt Hotell Holding AS" at bounding box center [143, 584] width 164 height 15
click at [49, 244] on icon at bounding box center [40, 253] width 18 height 18
